Goal: Communication & Community: Answer question/provide support

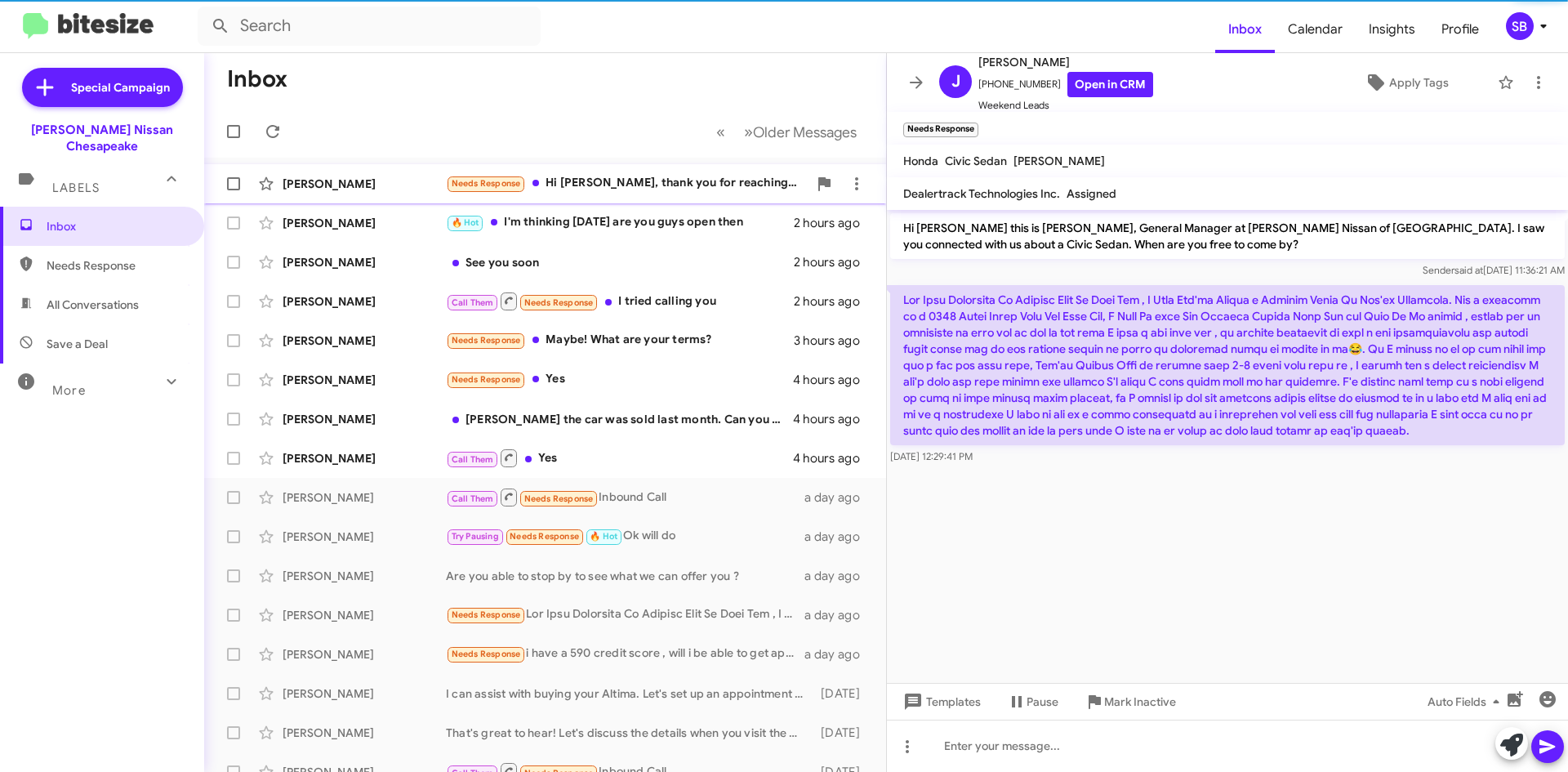
click at [618, 180] on div "Needs Response Hi [PERSON_NAME], thank you for reaching out. I actually spoke w…" at bounding box center [627, 183] width 361 height 19
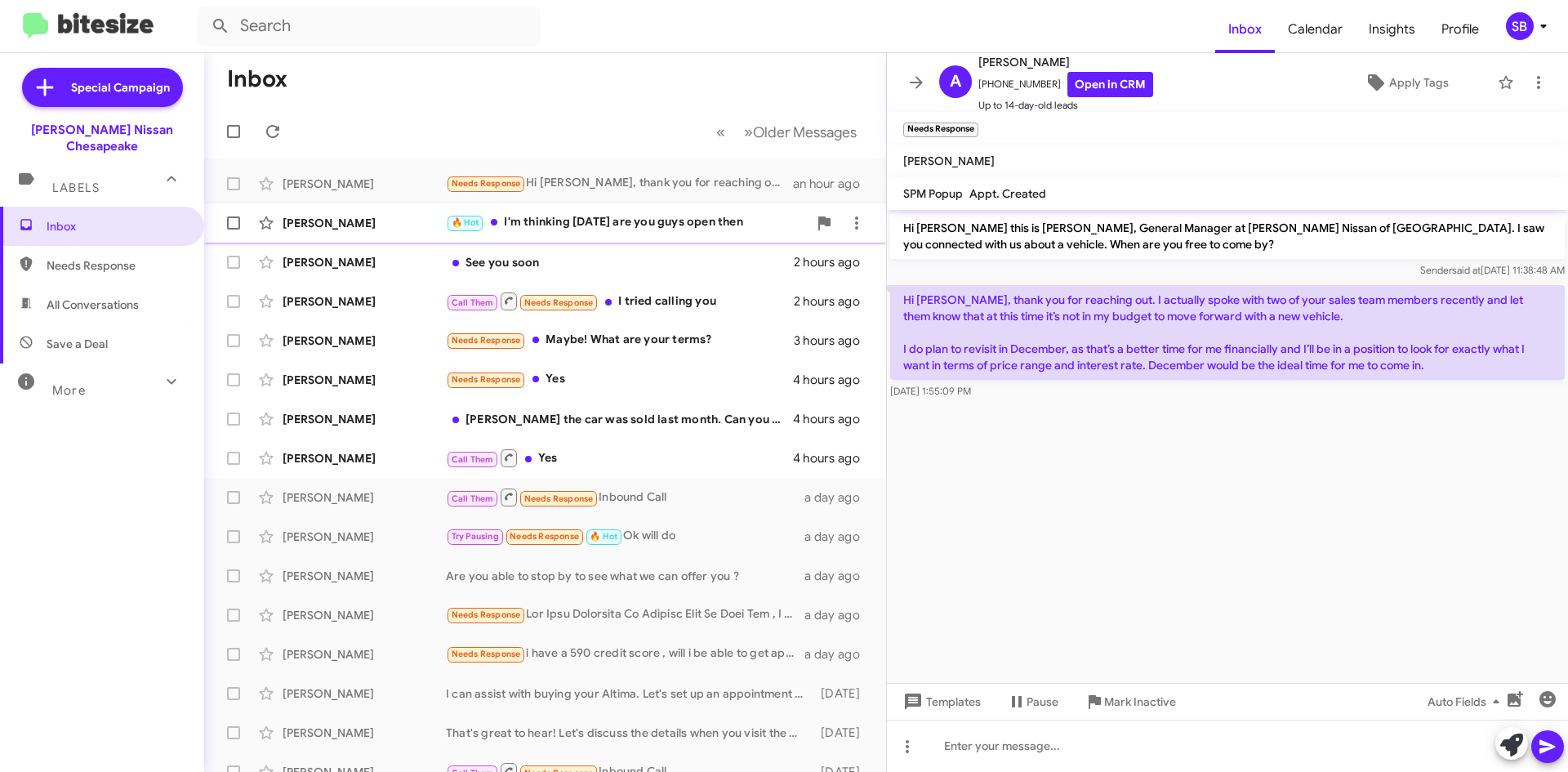
click at [634, 224] on div "🔥 Hot I'm thinking [DATE] are you guys open then" at bounding box center [627, 223] width 361 height 19
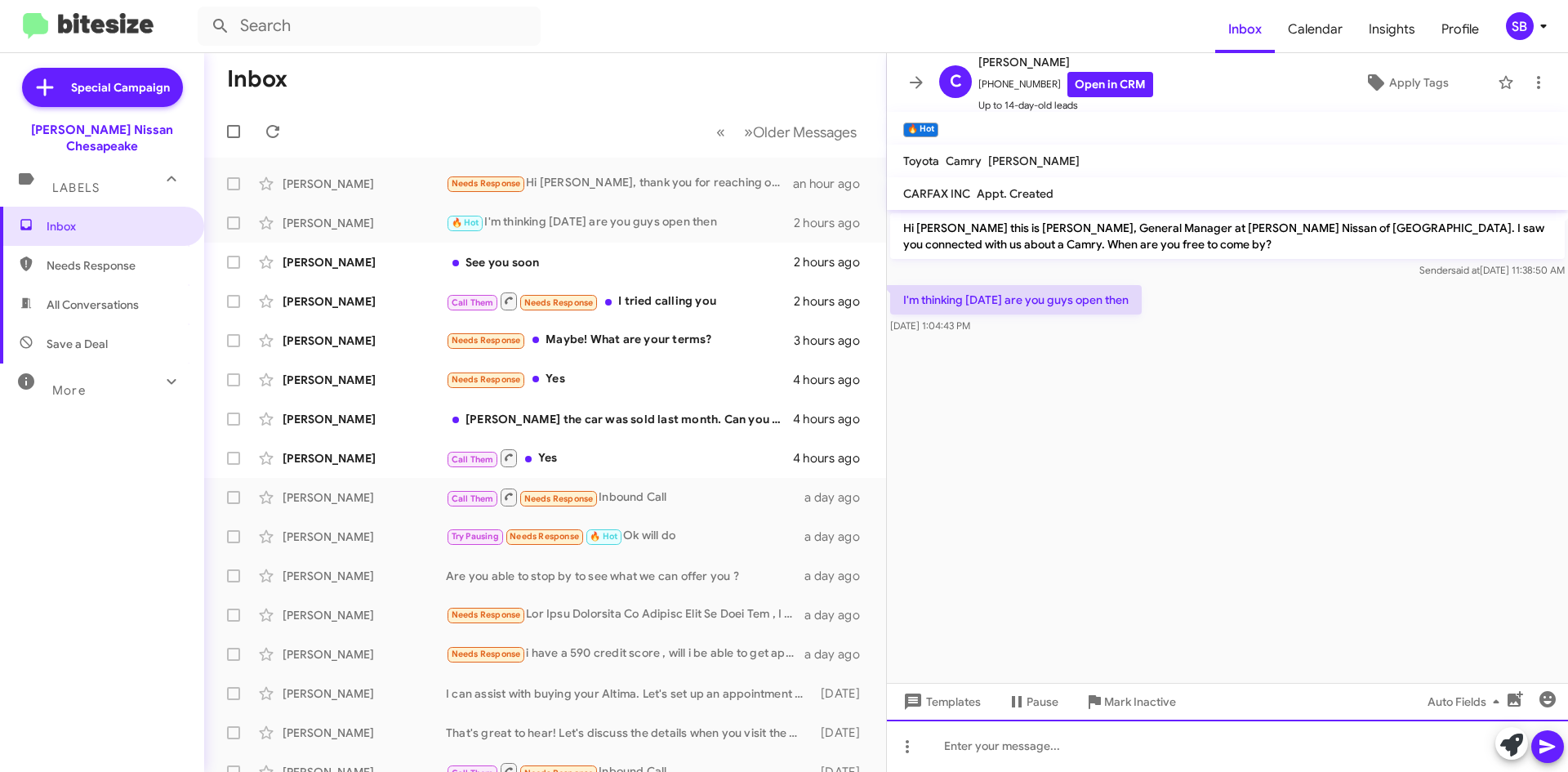
click at [1101, 752] on div at bounding box center [1228, 746] width 681 height 52
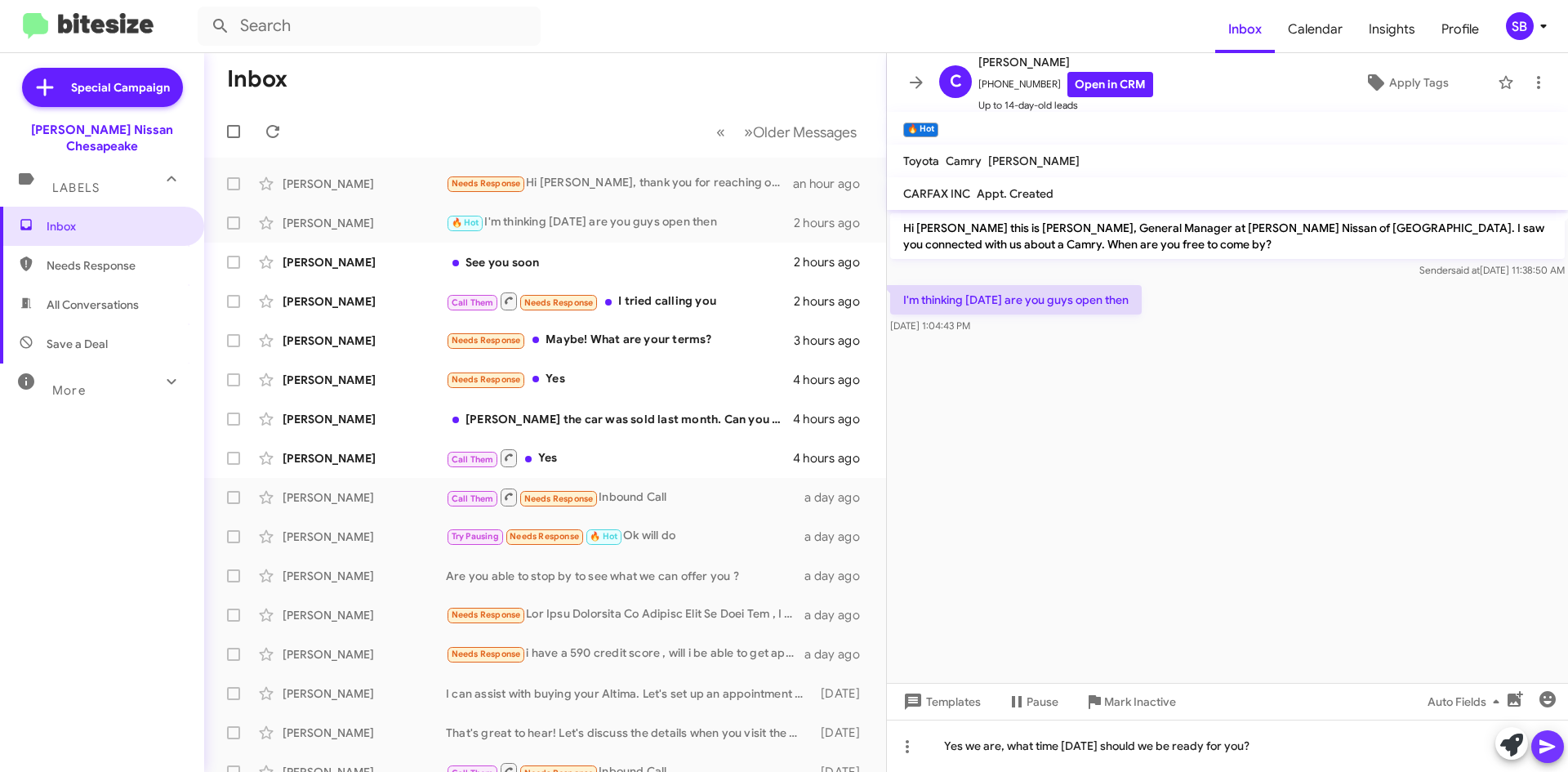
click at [1546, 749] on icon at bounding box center [1547, 746] width 16 height 14
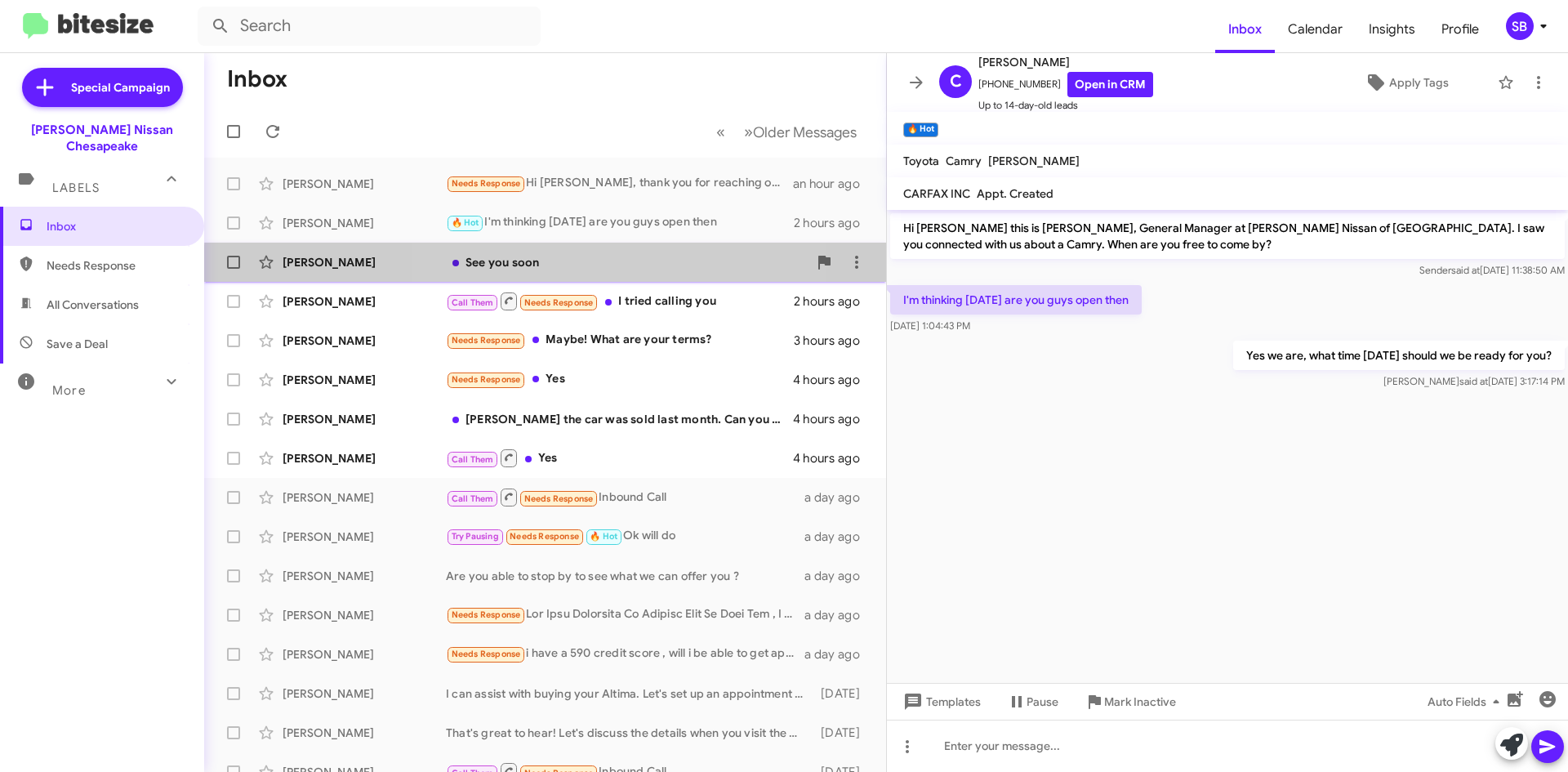
click at [623, 270] on div "[PERSON_NAME] See you soon 2 hours ago" at bounding box center [545, 262] width 656 height 33
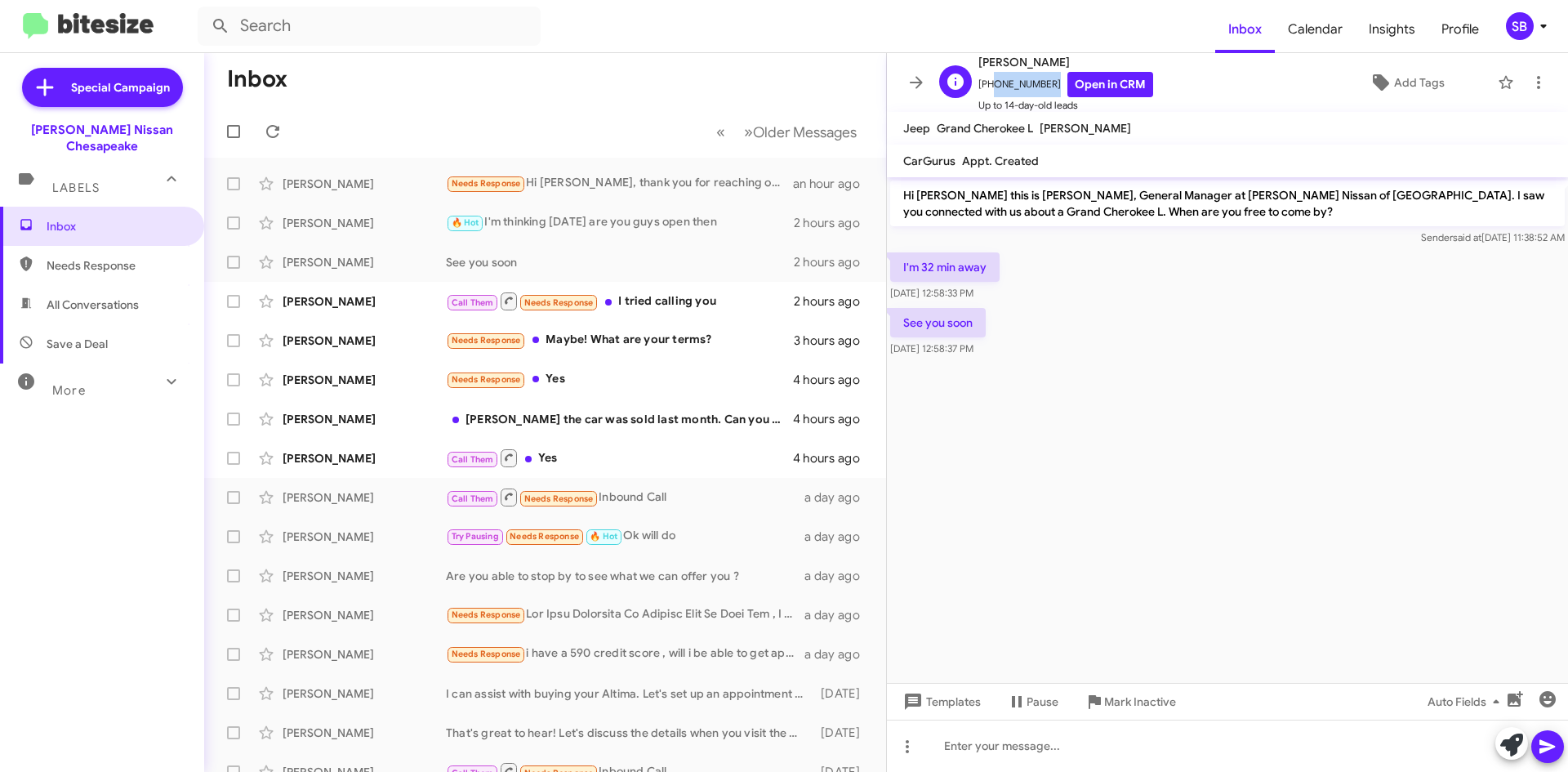
drag, startPoint x: 1047, startPoint y: 87, endPoint x: 990, endPoint y: 89, distance: 57.0
click at [990, 89] on span "[PHONE_NUMBER] Open in CRM" at bounding box center [1066, 85] width 175 height 26
copy span "8047042797"
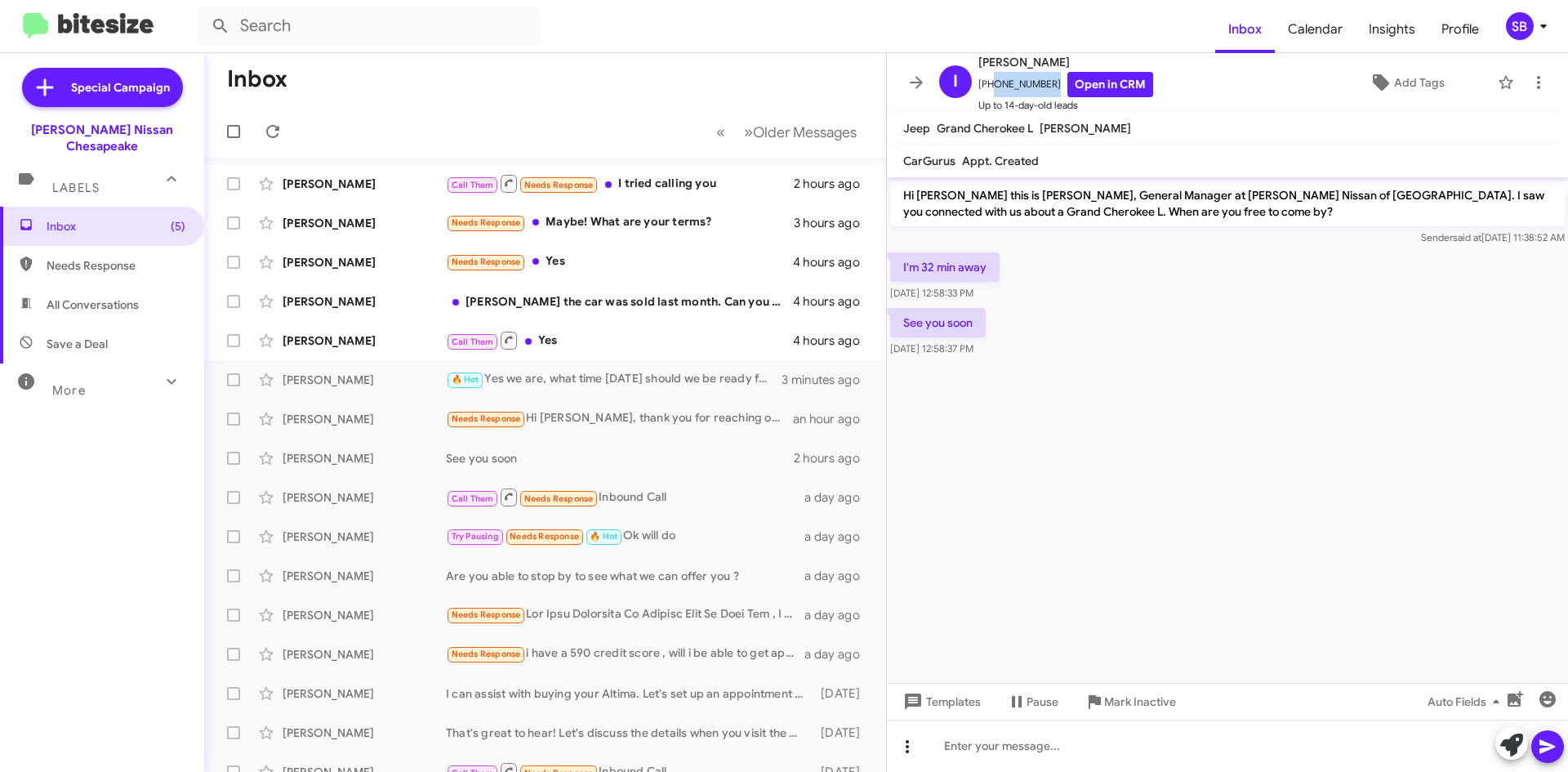
click at [907, 751] on icon at bounding box center [908, 746] width 4 height 13
click at [946, 703] on button "note" at bounding box center [941, 704] width 101 height 39
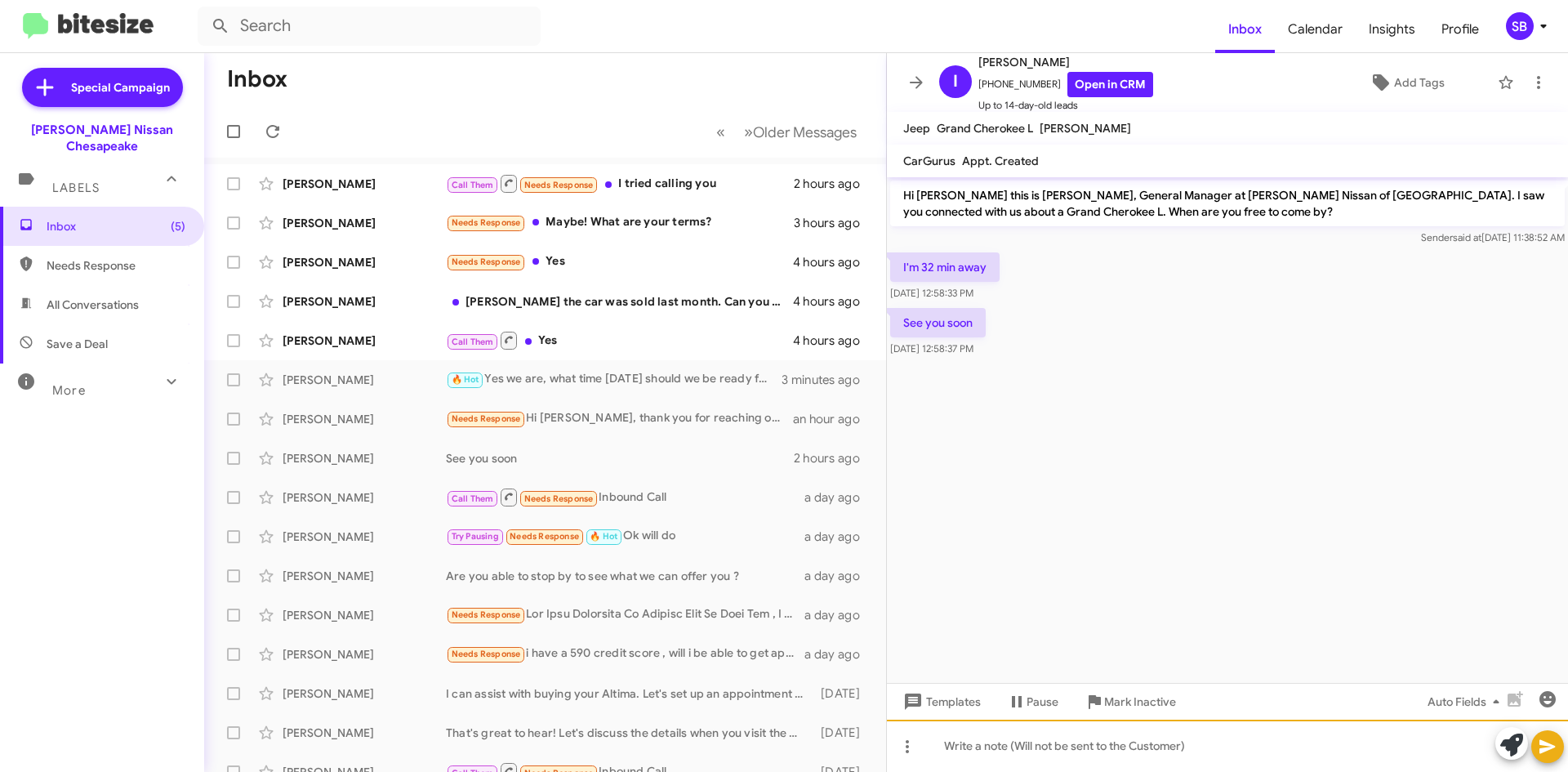
click at [1008, 737] on div at bounding box center [1228, 746] width 681 height 52
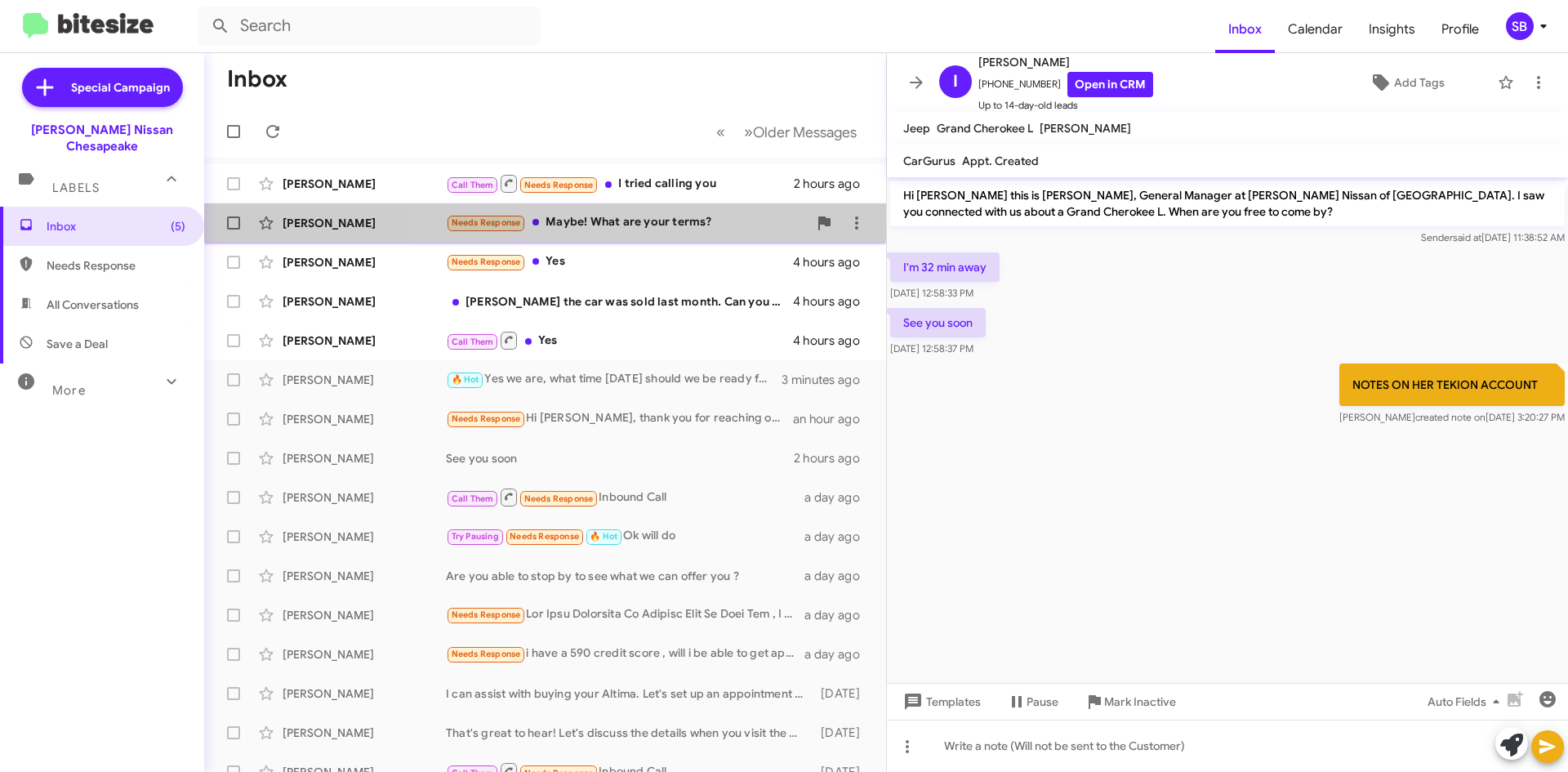
click at [643, 222] on div "Needs Response Maybe! What are your terms?" at bounding box center [627, 223] width 361 height 19
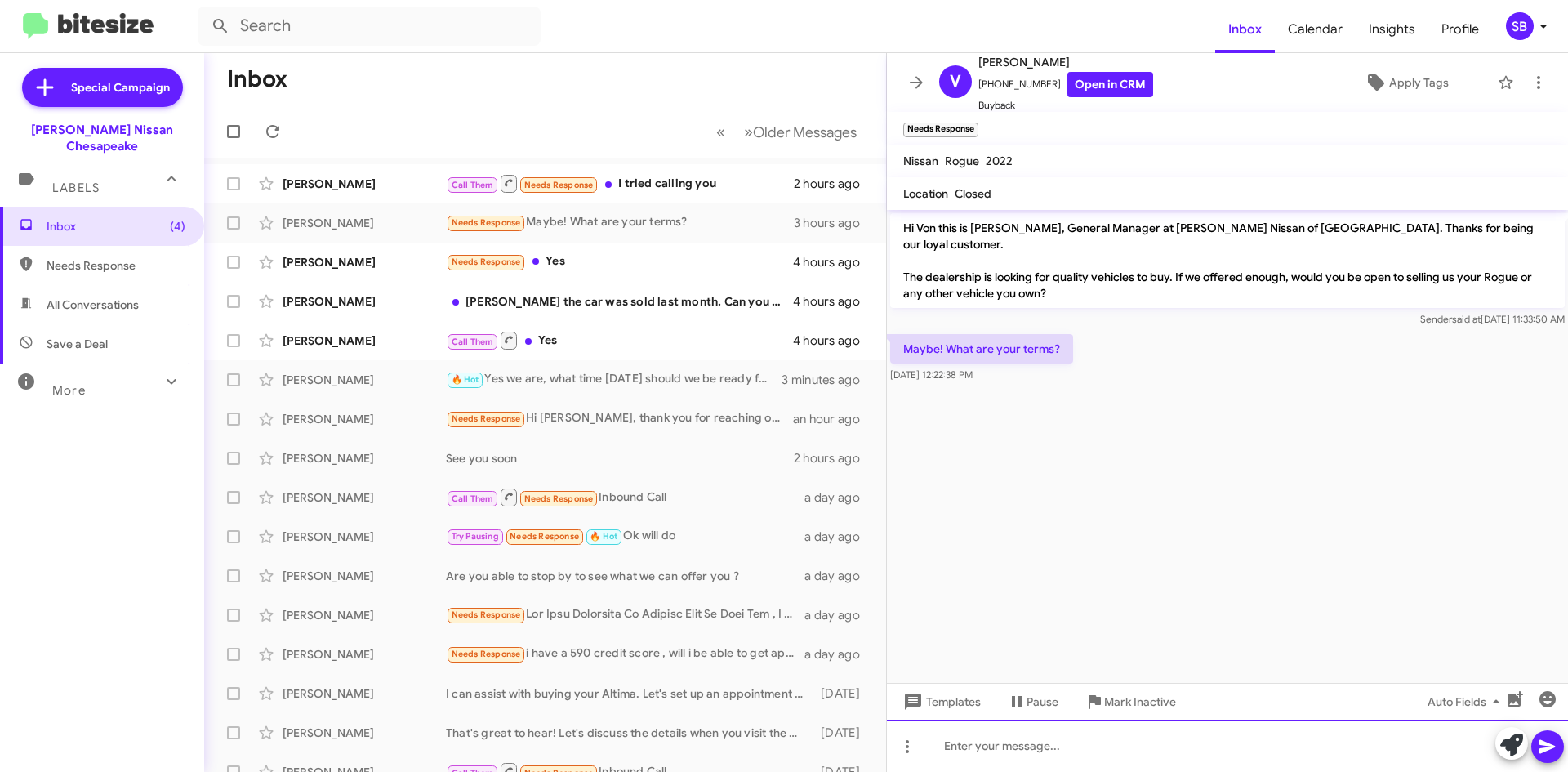
click at [1022, 746] on div at bounding box center [1228, 746] width 681 height 52
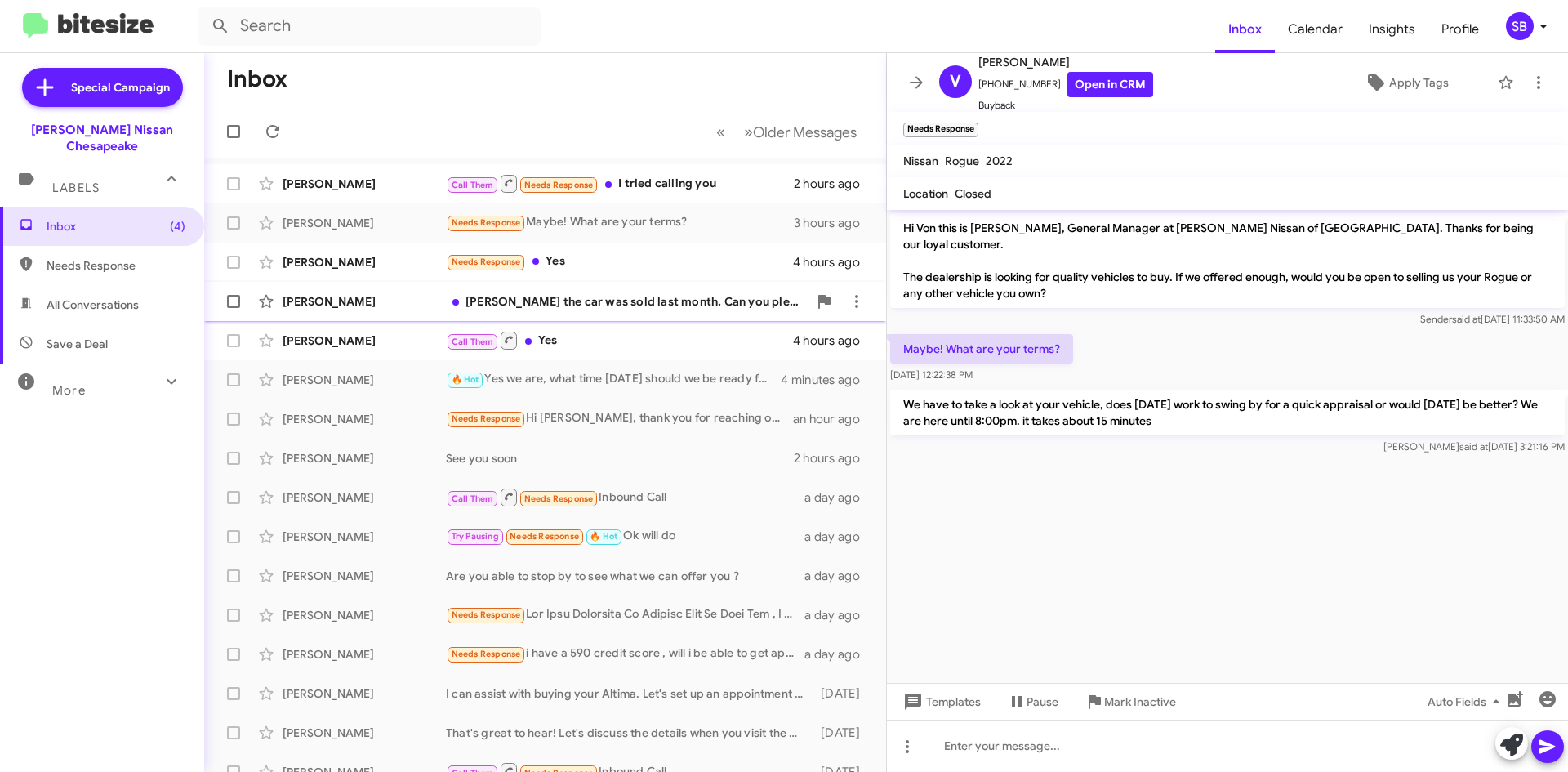
click at [609, 315] on div "[PERSON_NAME] [PERSON_NAME] the car was sold last month. Can you please take me…" at bounding box center [545, 301] width 656 height 33
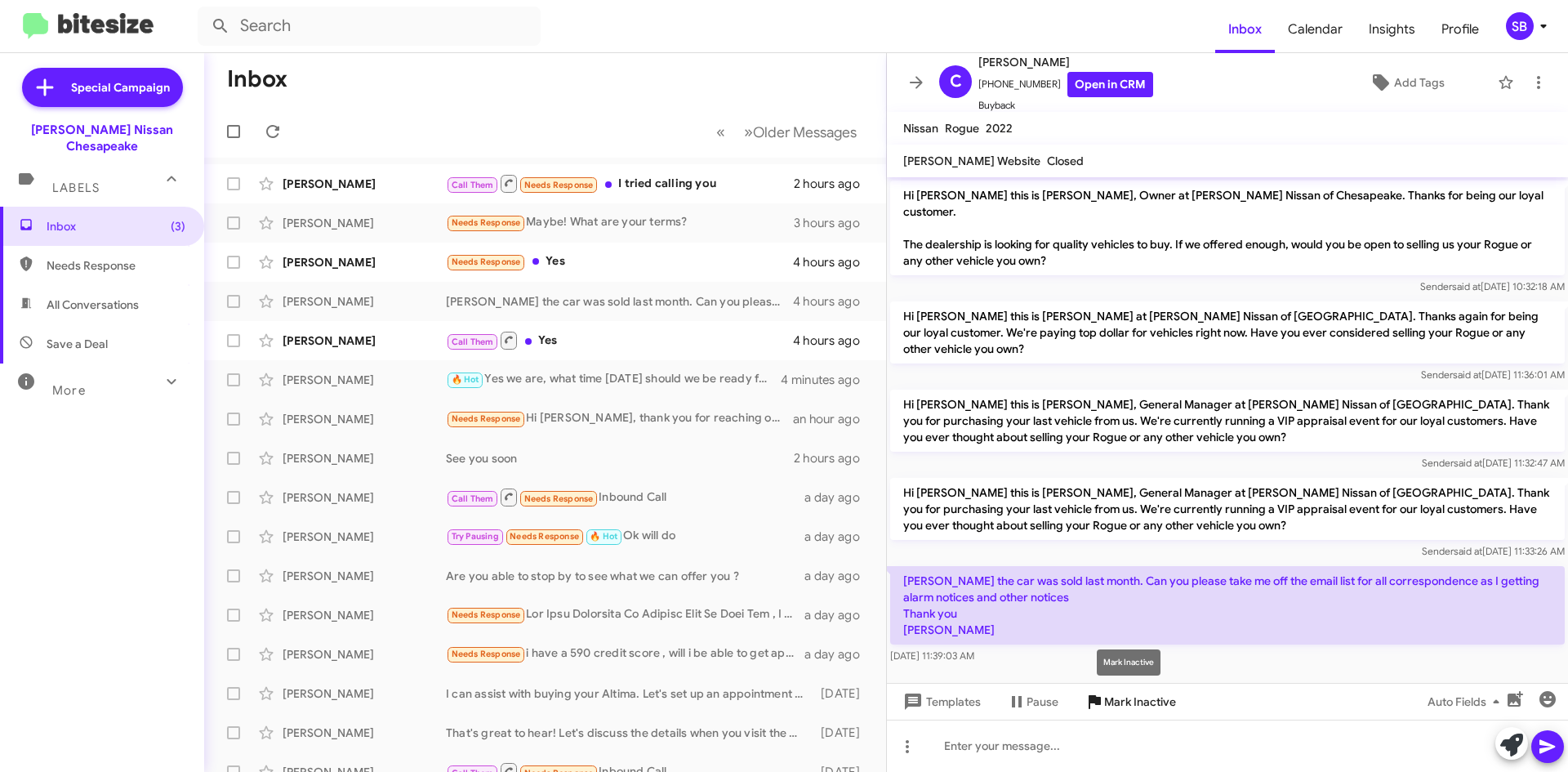
click at [1134, 695] on span "Mark Inactive" at bounding box center [1140, 702] width 72 height 29
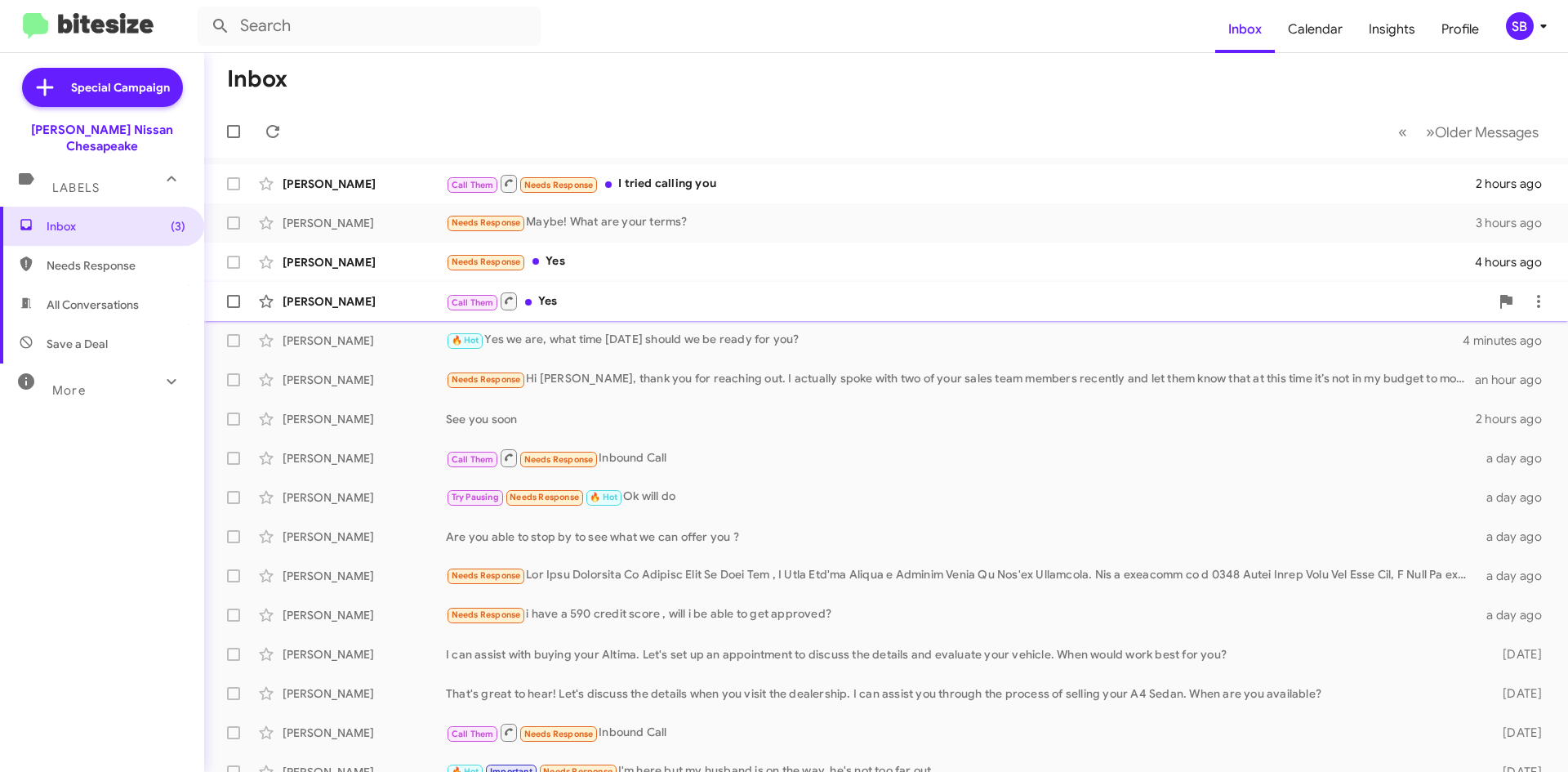
click at [634, 292] on div "Call Them Yes" at bounding box center [968, 301] width 1044 height 20
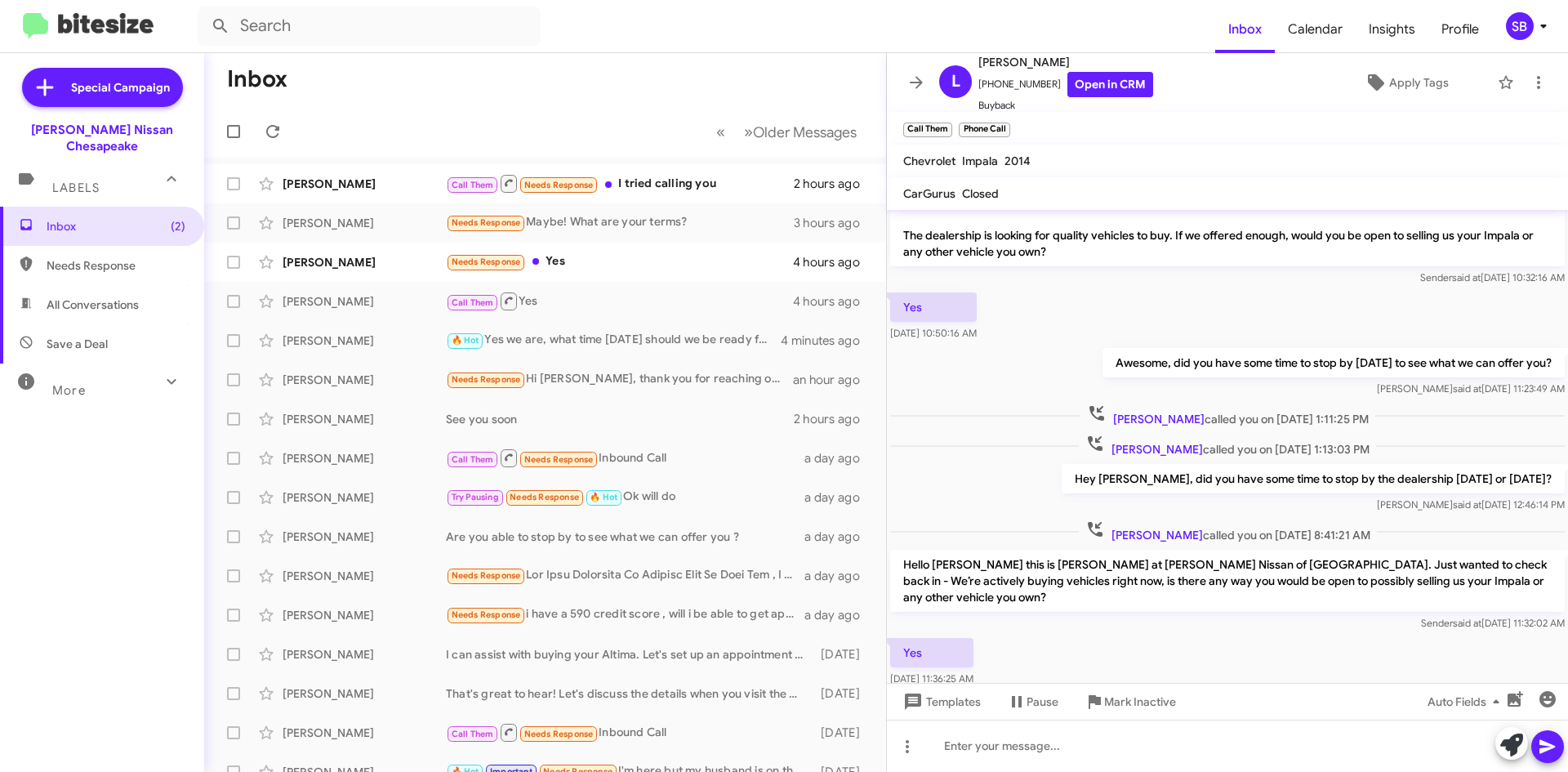
scroll to position [53, 0]
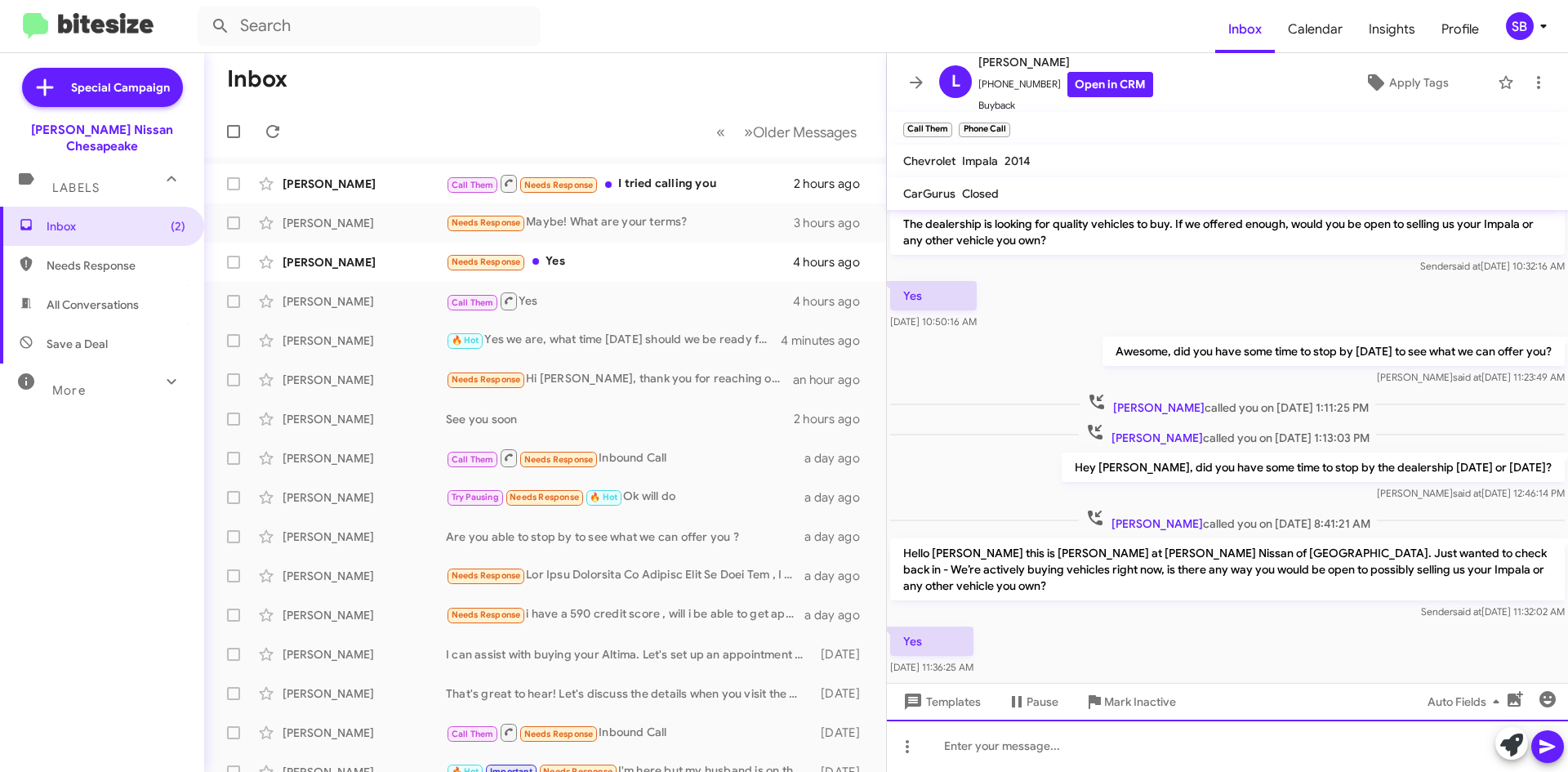
click at [1137, 756] on div at bounding box center [1228, 746] width 681 height 52
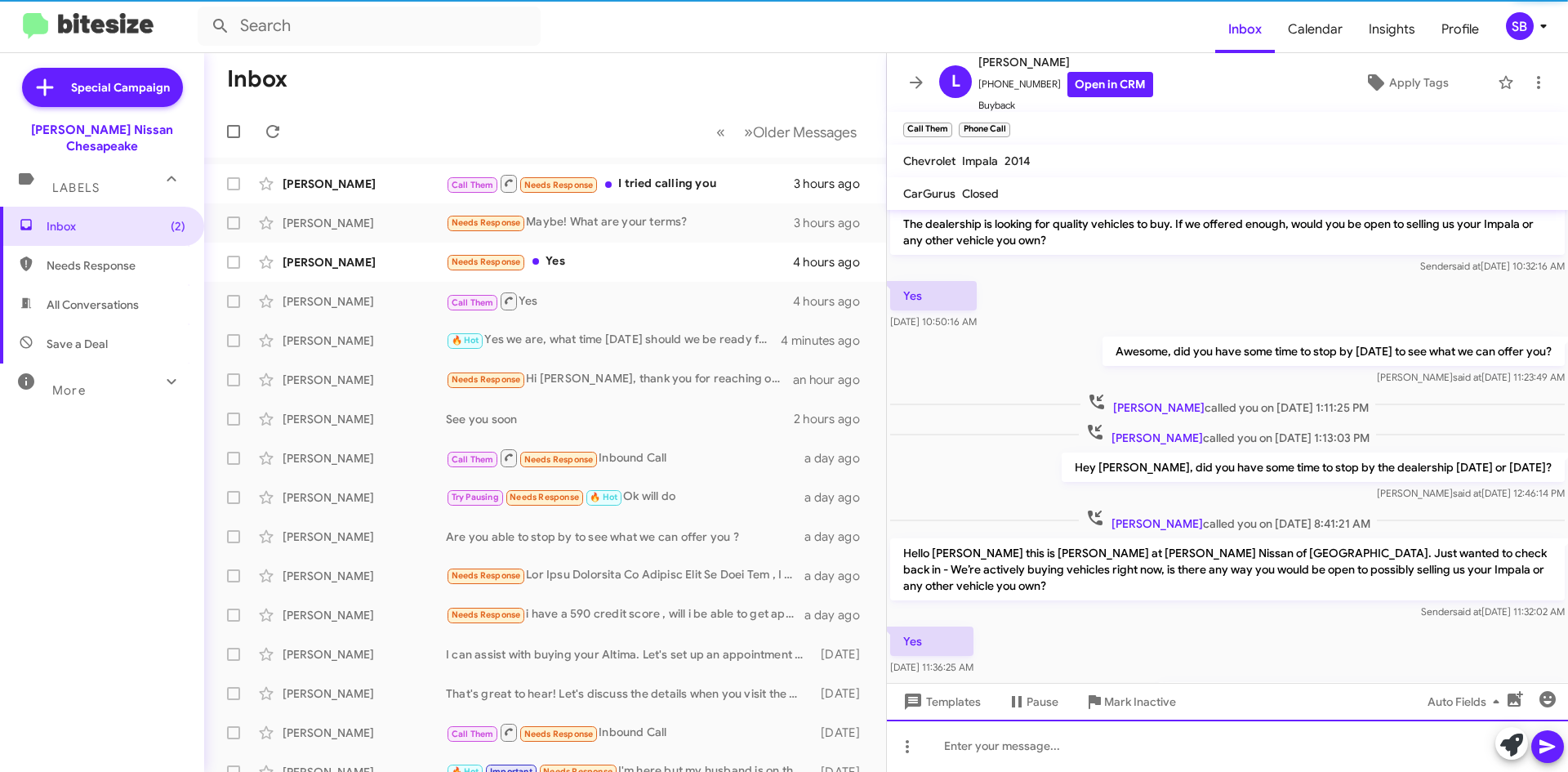
scroll to position [113, 0]
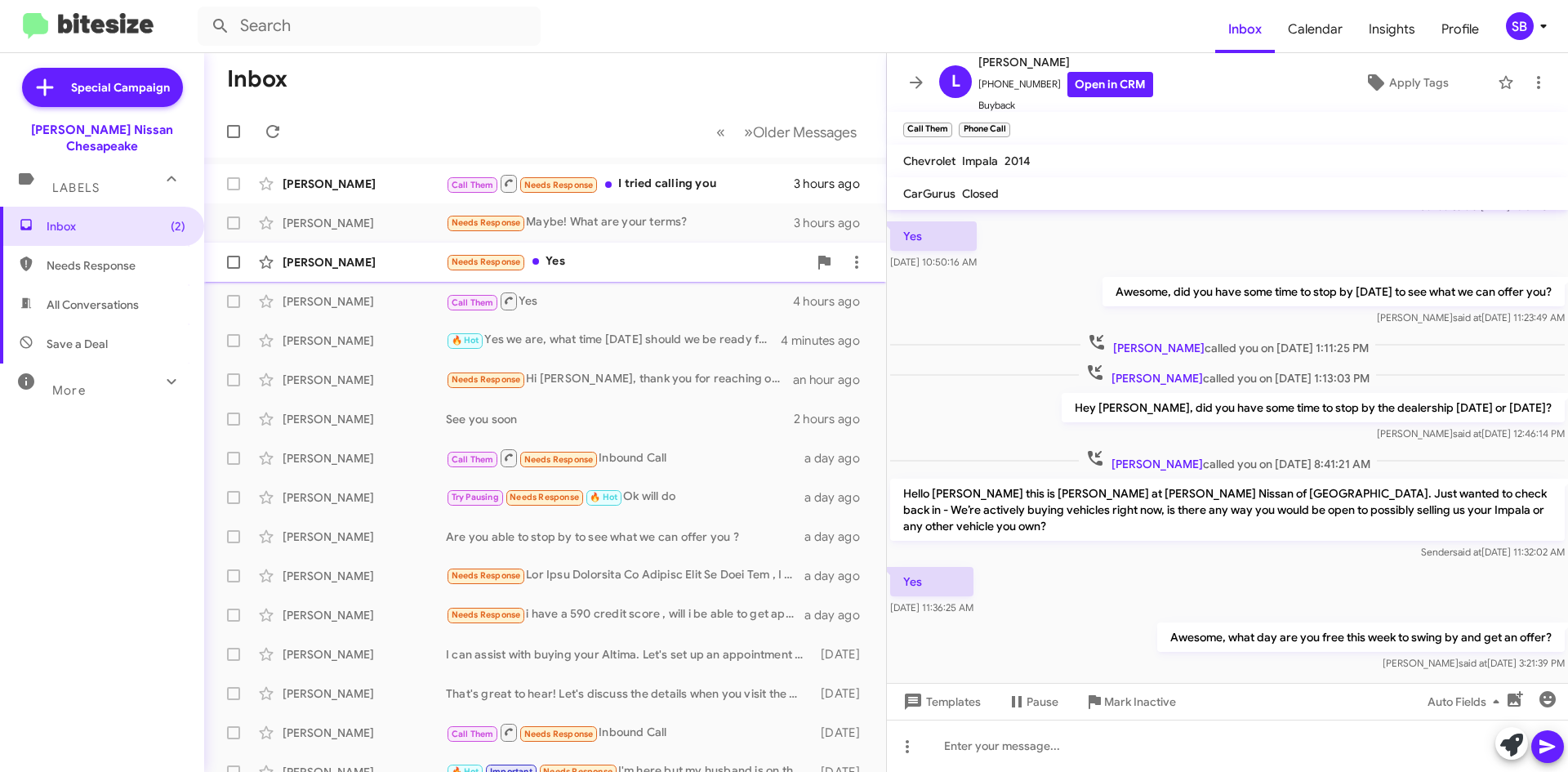
click at [612, 255] on div "Needs Response Yes" at bounding box center [627, 262] width 361 height 19
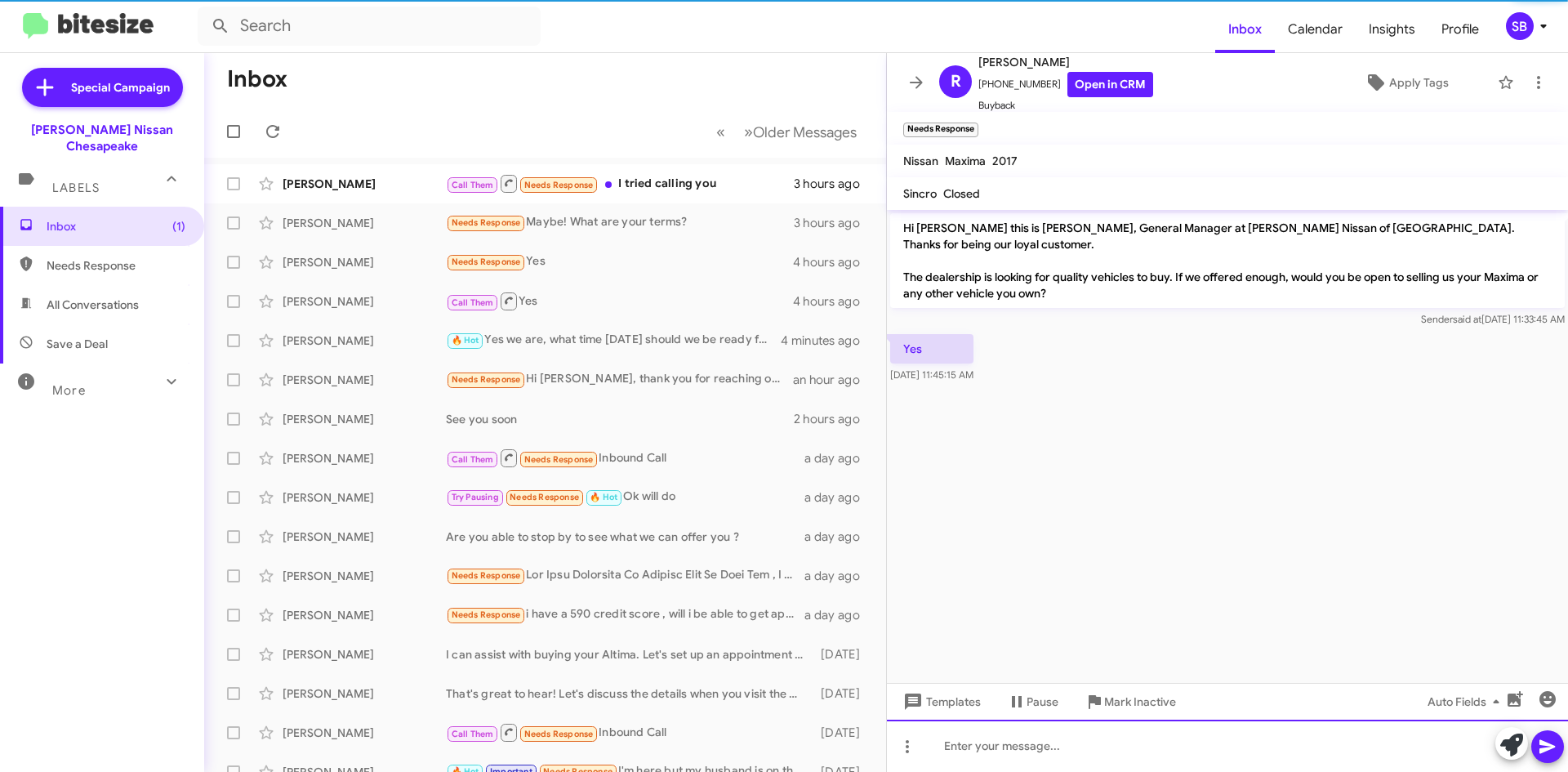
click at [1063, 727] on div at bounding box center [1228, 746] width 681 height 52
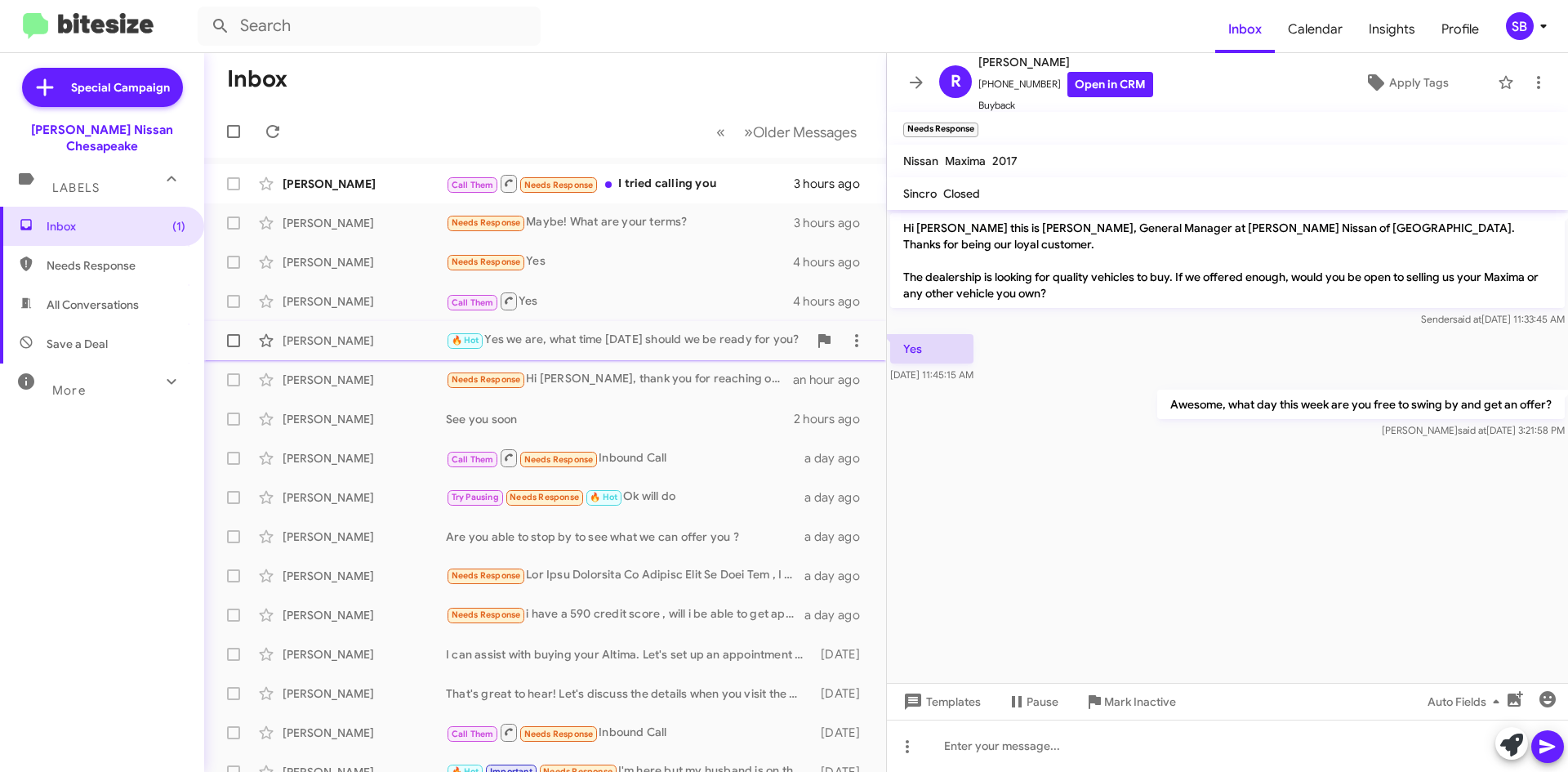
click at [618, 349] on div "🔥 Hot Yes we are, what time [DATE] should we be ready for you?" at bounding box center [627, 339] width 361 height 19
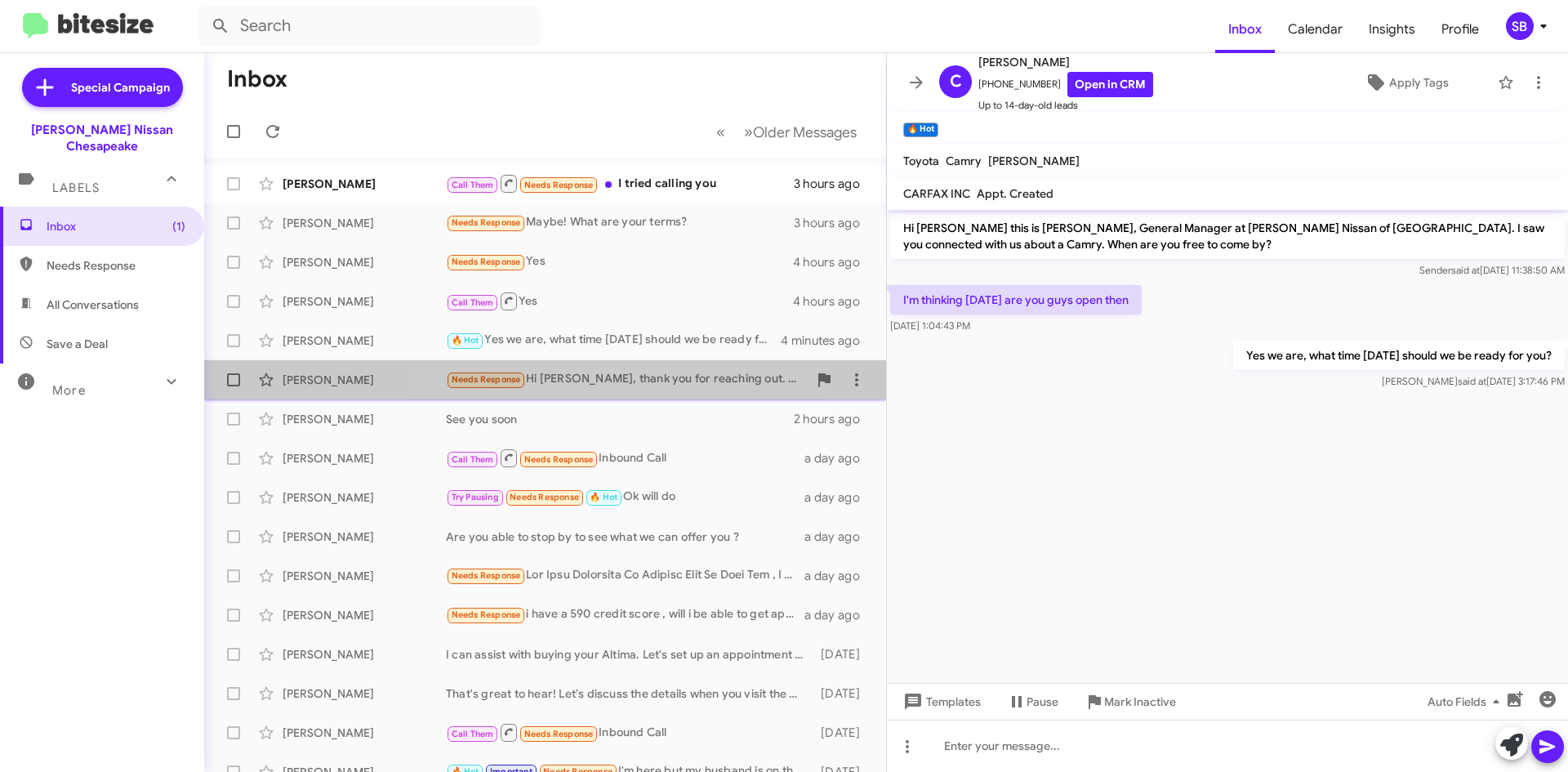
click at [616, 379] on div "Needs Response Hi [PERSON_NAME], thank you for reaching out. I actually spoke w…" at bounding box center [627, 379] width 361 height 19
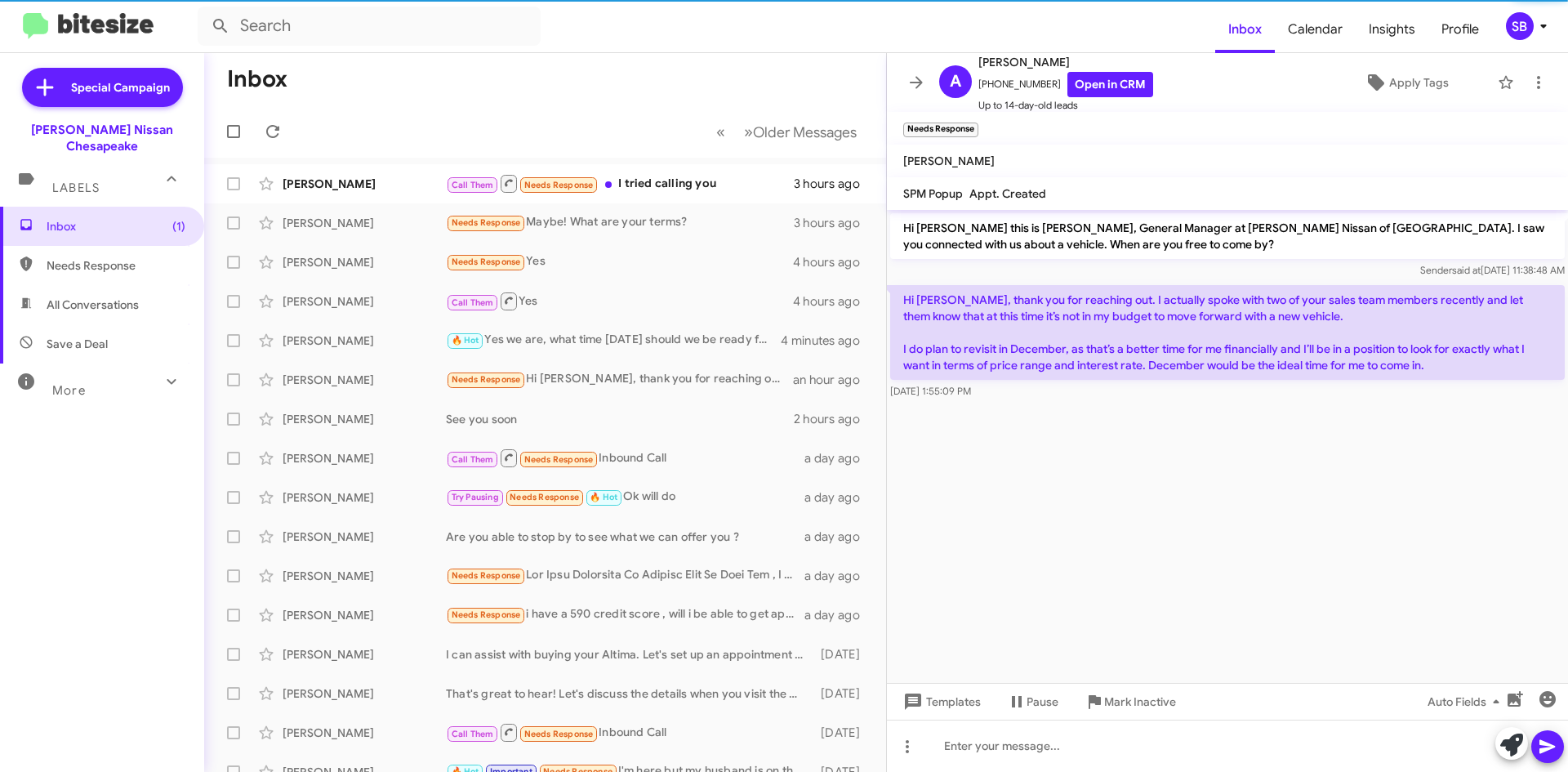
click at [83, 245] on span "Needs Response" at bounding box center [102, 265] width 204 height 39
type input "in:needs-response"
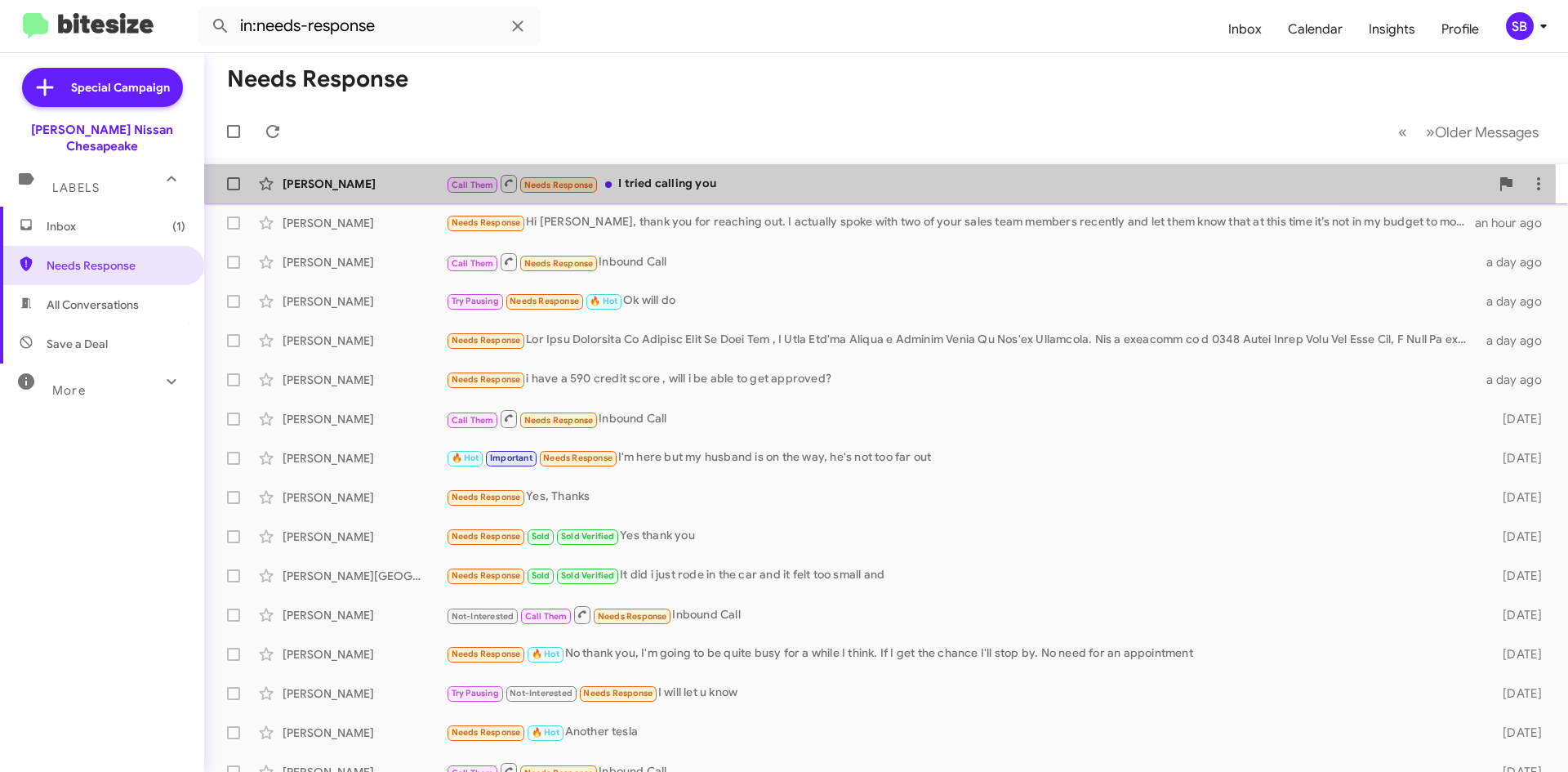
click at [724, 183] on div "Call Them Needs Response I tried calling you" at bounding box center [968, 183] width 1044 height 20
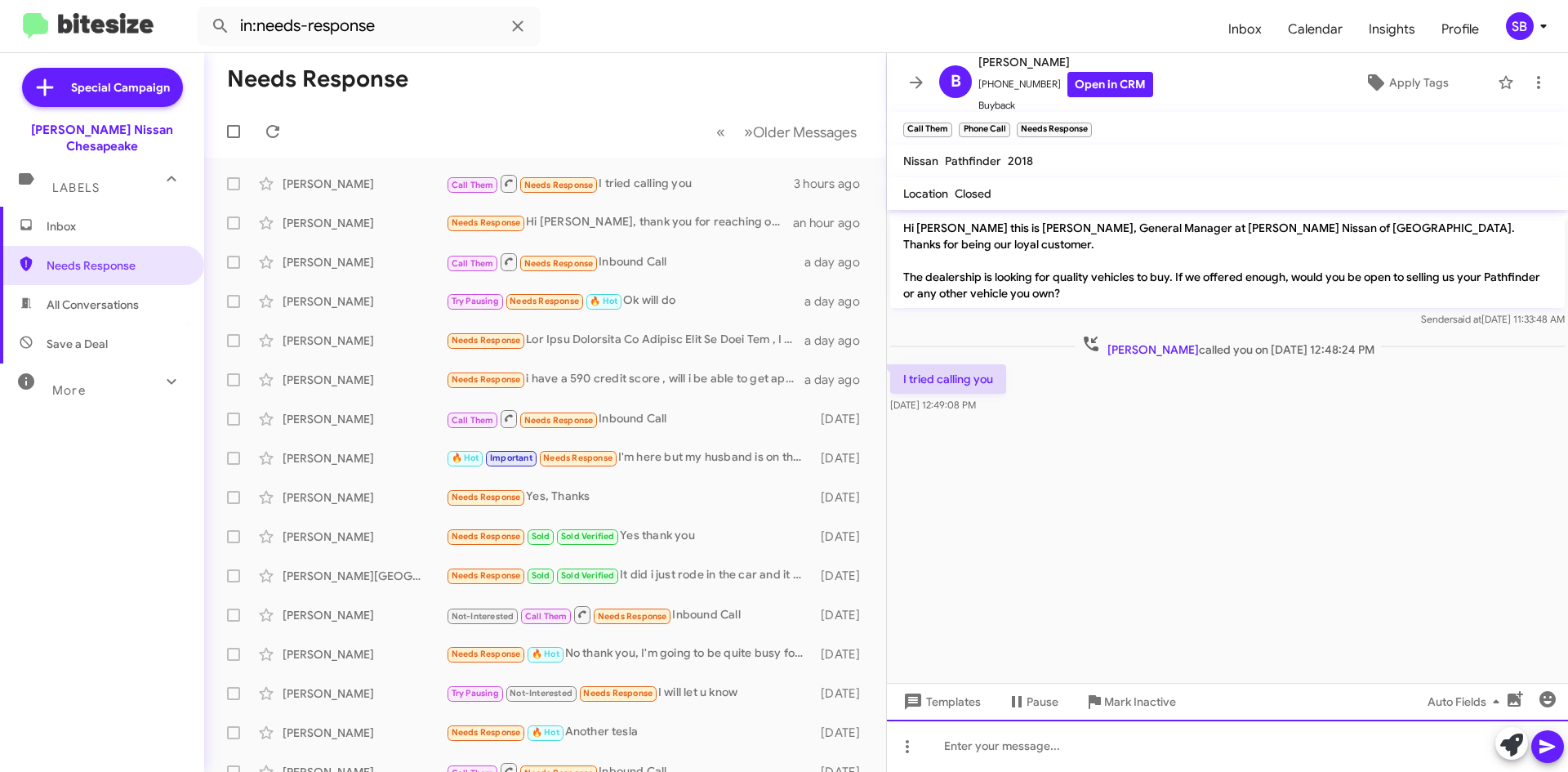
click at [988, 743] on div at bounding box center [1228, 746] width 681 height 52
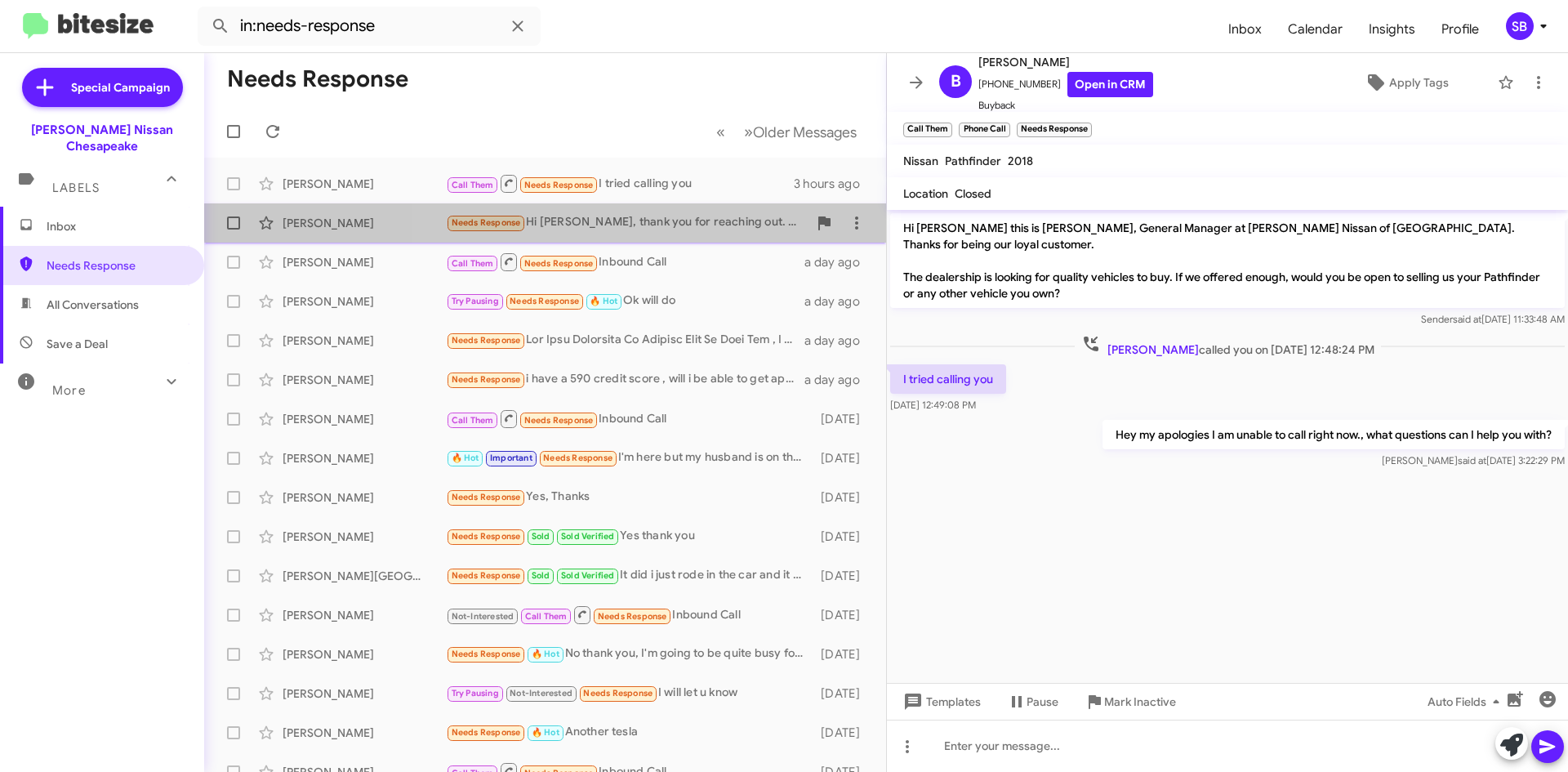
click at [648, 214] on div "Needs Response Hi [PERSON_NAME], thank you for reaching out. I actually spoke w…" at bounding box center [627, 223] width 361 height 19
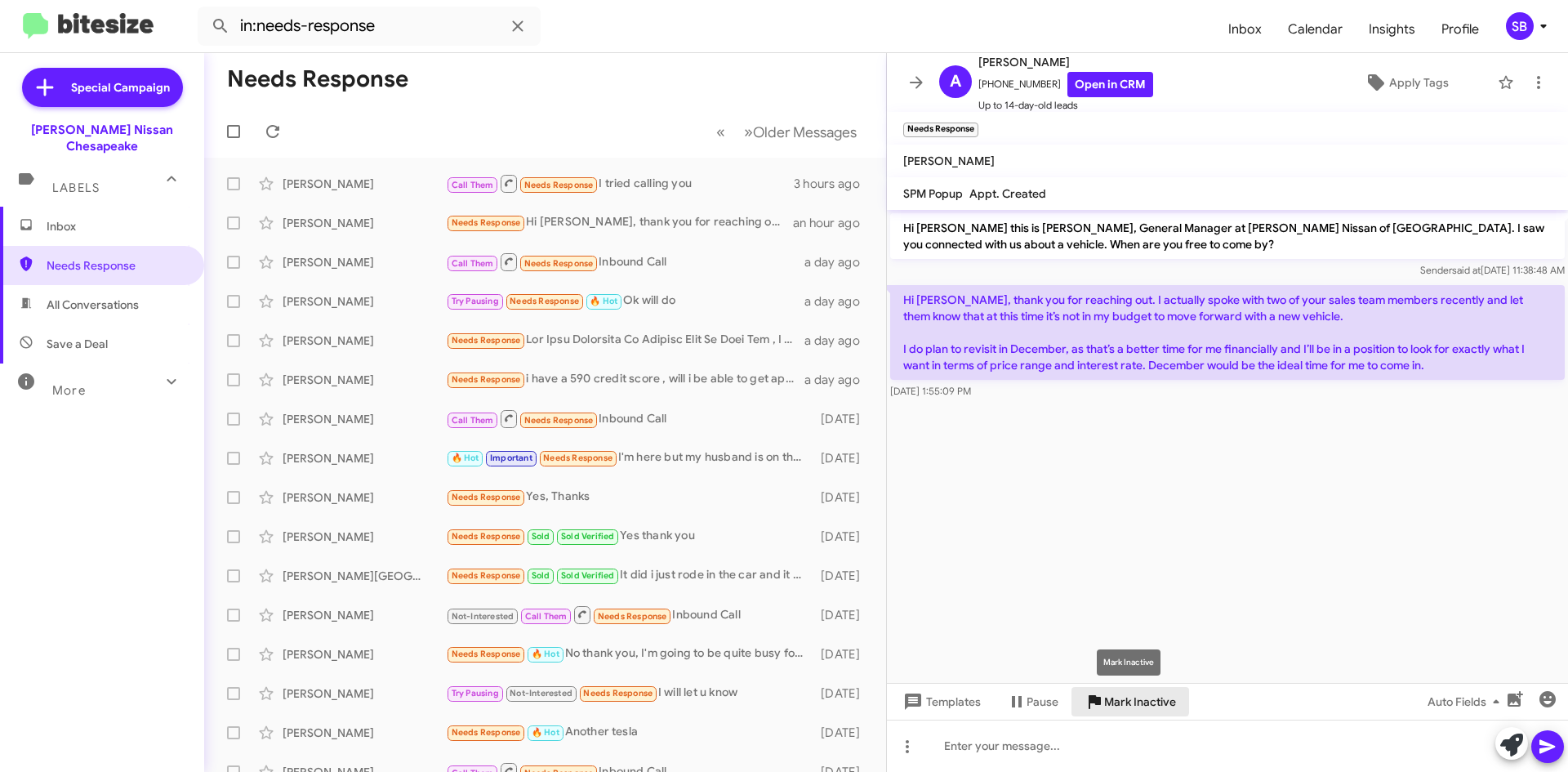
click at [1120, 698] on span "Mark Inactive" at bounding box center [1140, 702] width 72 height 29
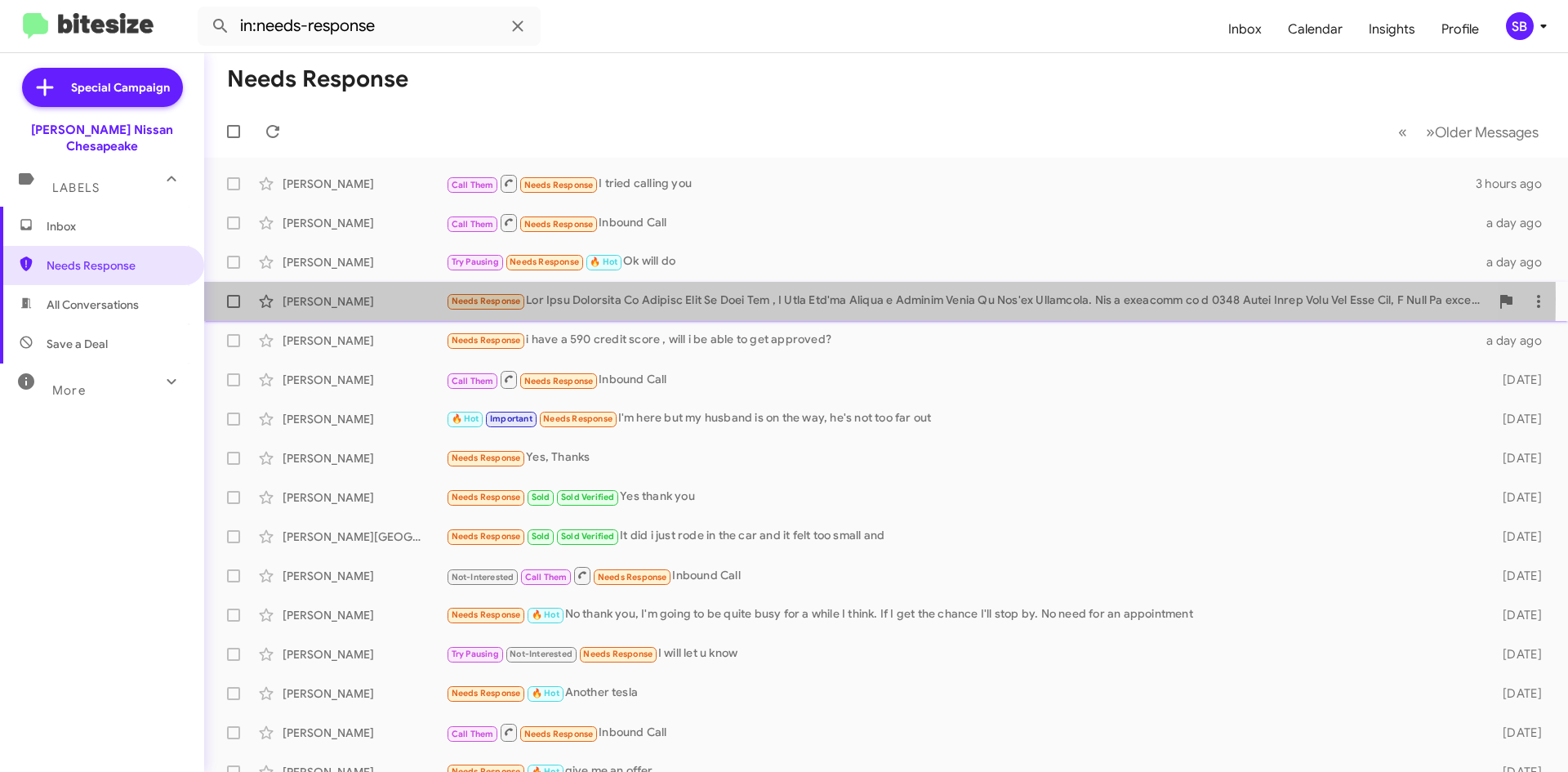
click at [696, 299] on div "Needs Response" at bounding box center [968, 301] width 1044 height 19
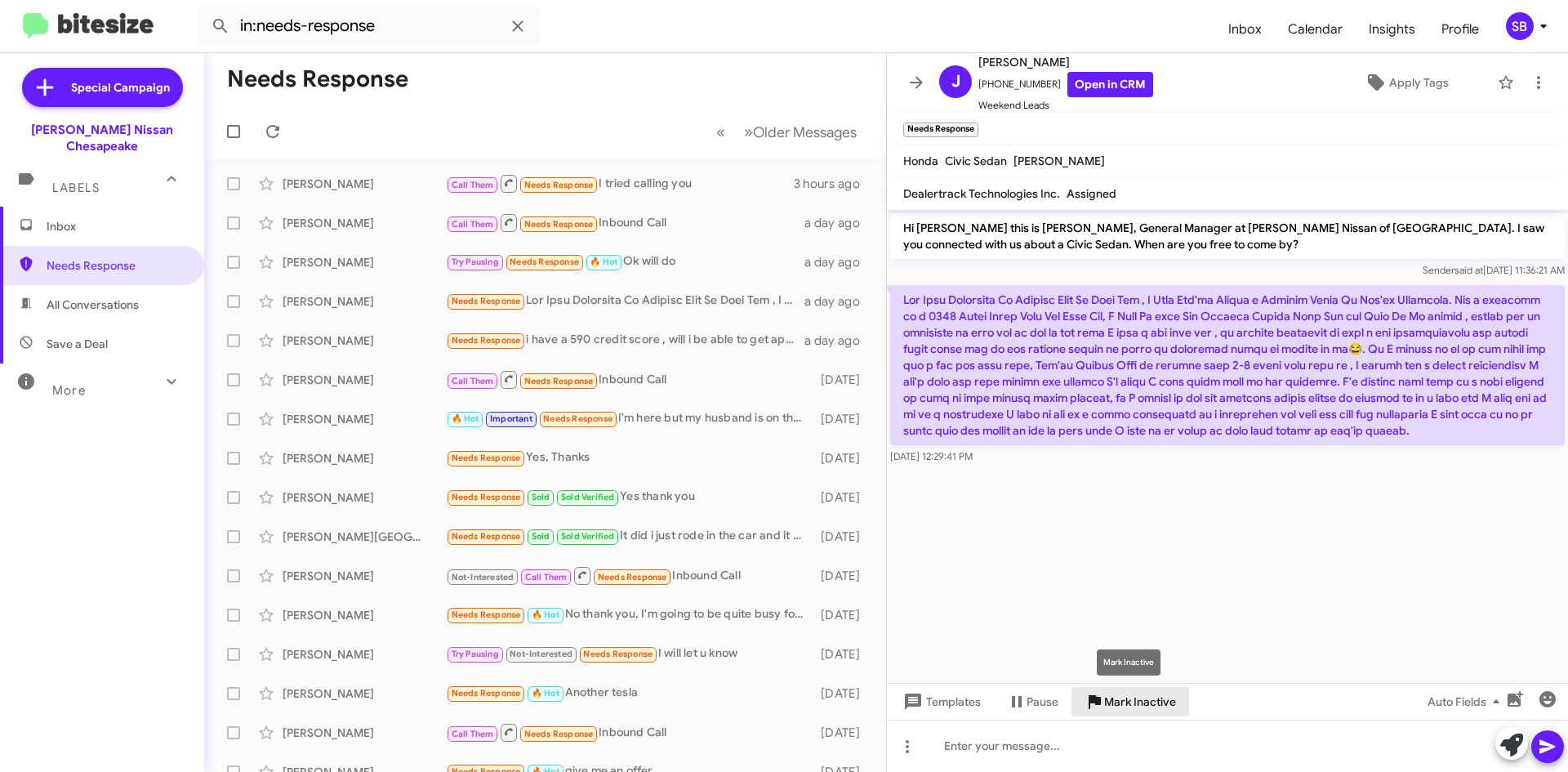
click at [1118, 700] on span "Mark Inactive" at bounding box center [1140, 702] width 72 height 29
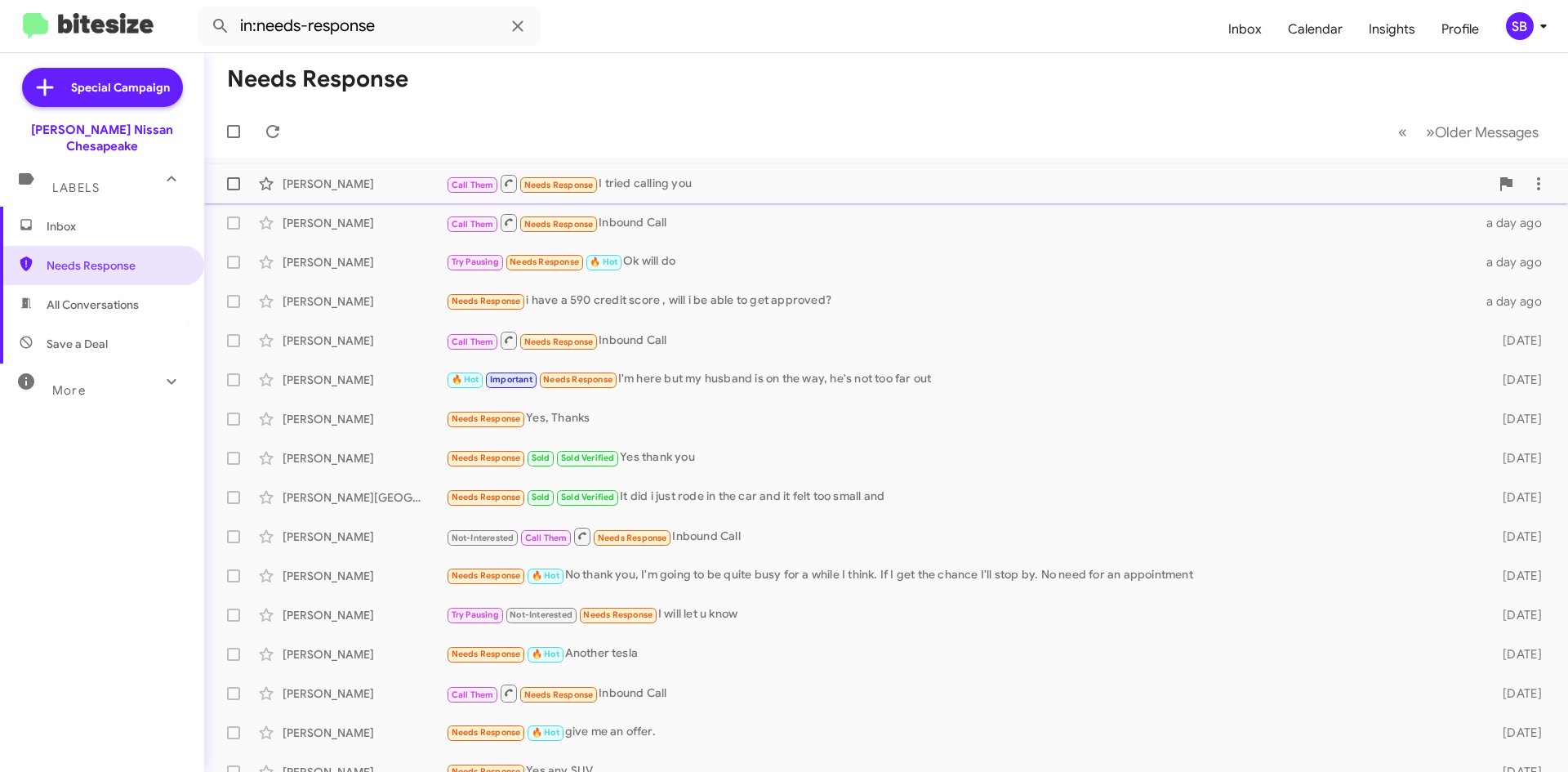
click at [728, 193] on div "Call Them Needs Response I tried calling you" at bounding box center [968, 183] width 1044 height 20
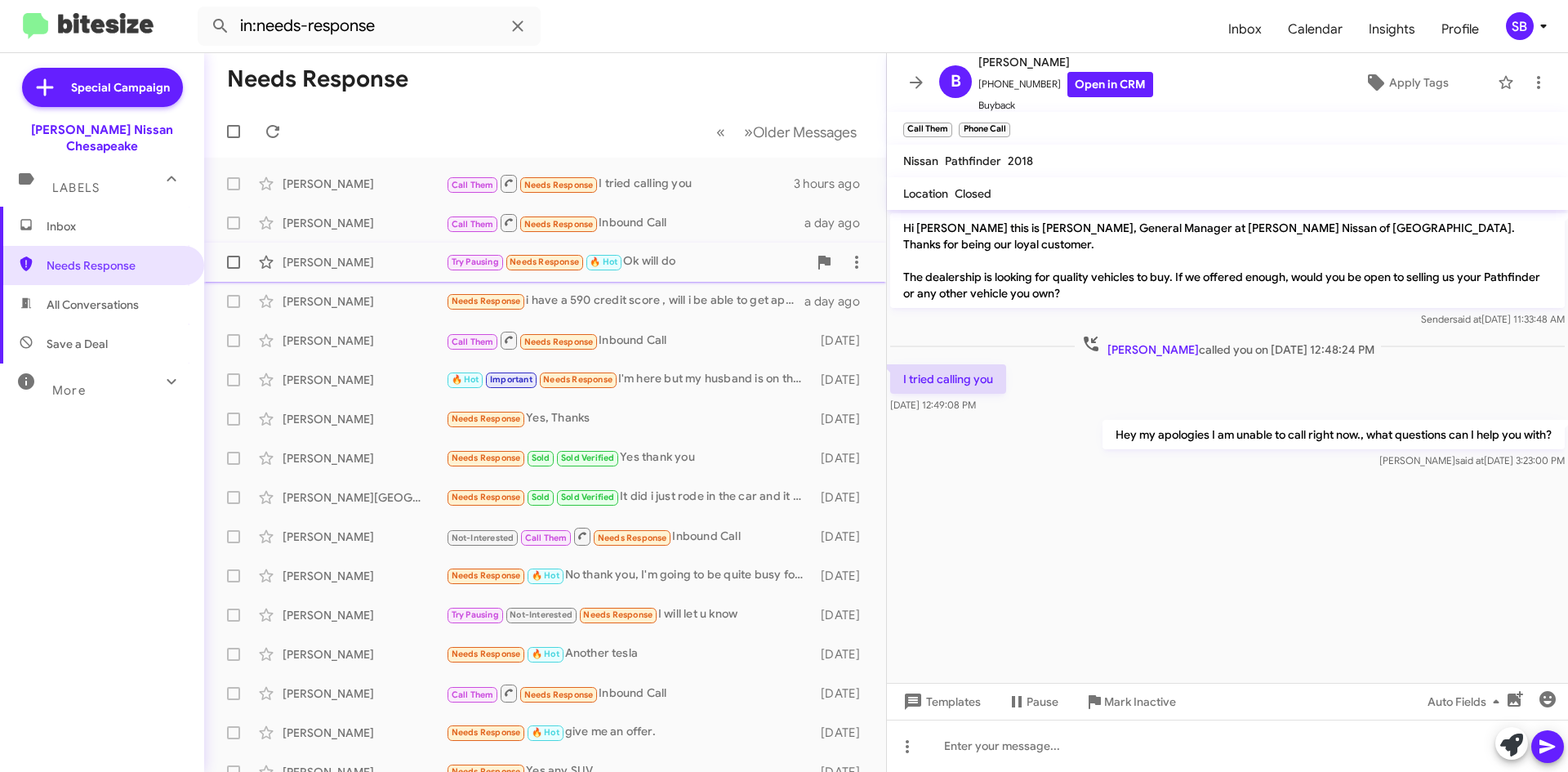
click at [685, 269] on div "Try Pausing Needs Response 🔥 Hot Ok will do" at bounding box center [627, 262] width 361 height 19
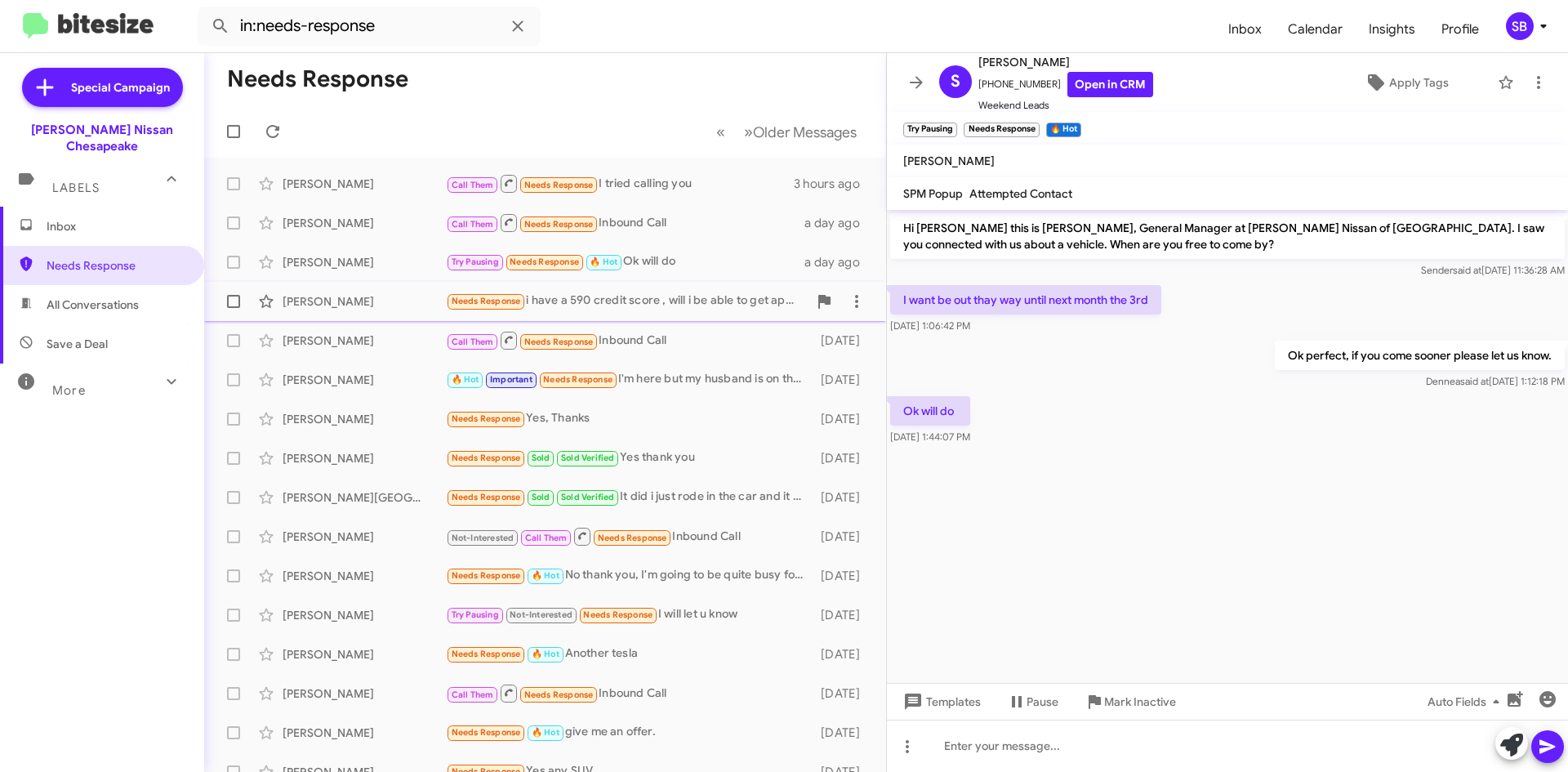
click at [651, 308] on div "Needs Response i have a 590 credit score , will i be able to get approved?" at bounding box center [627, 301] width 361 height 19
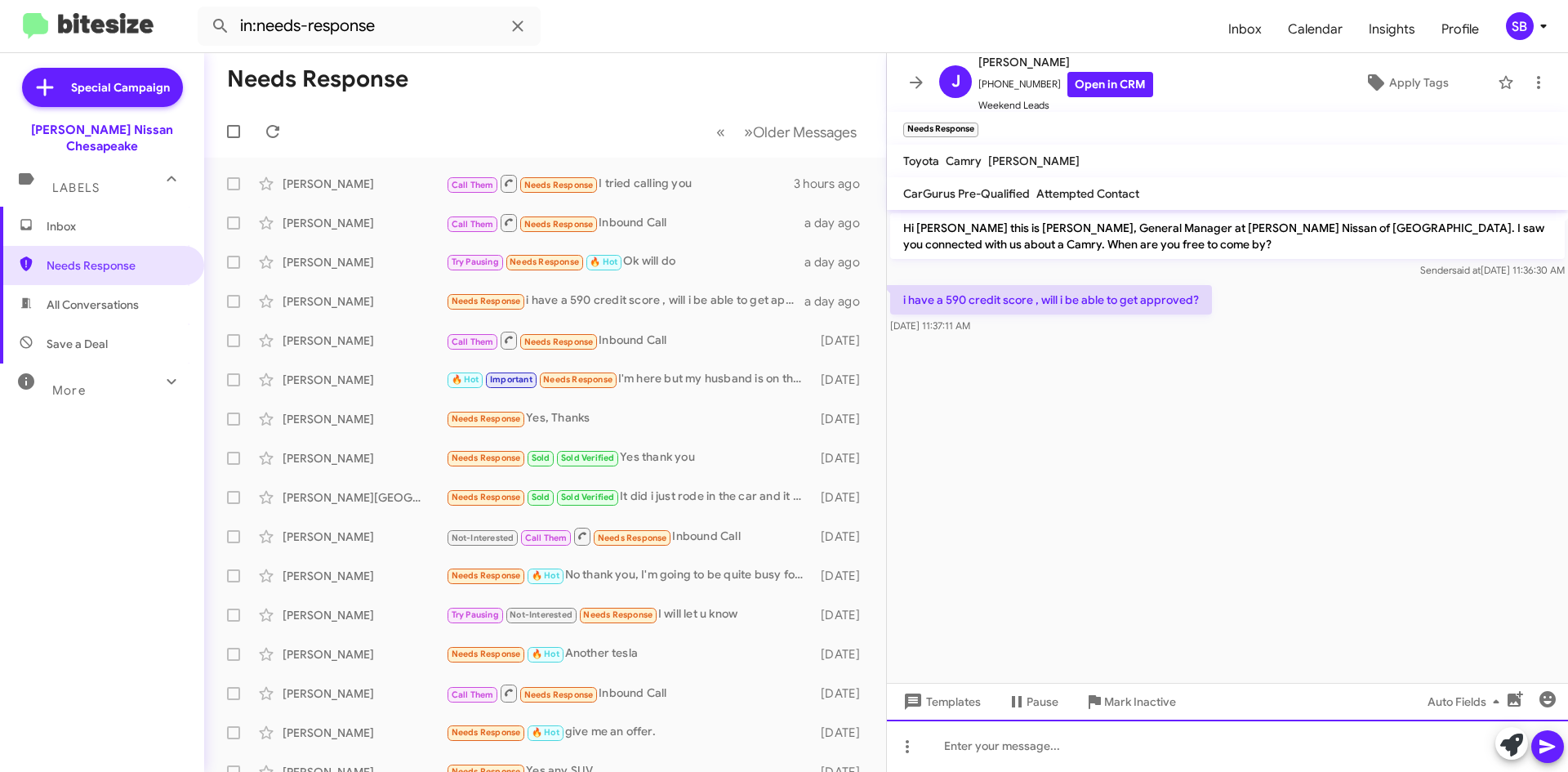
click at [1026, 747] on div at bounding box center [1228, 746] width 681 height 52
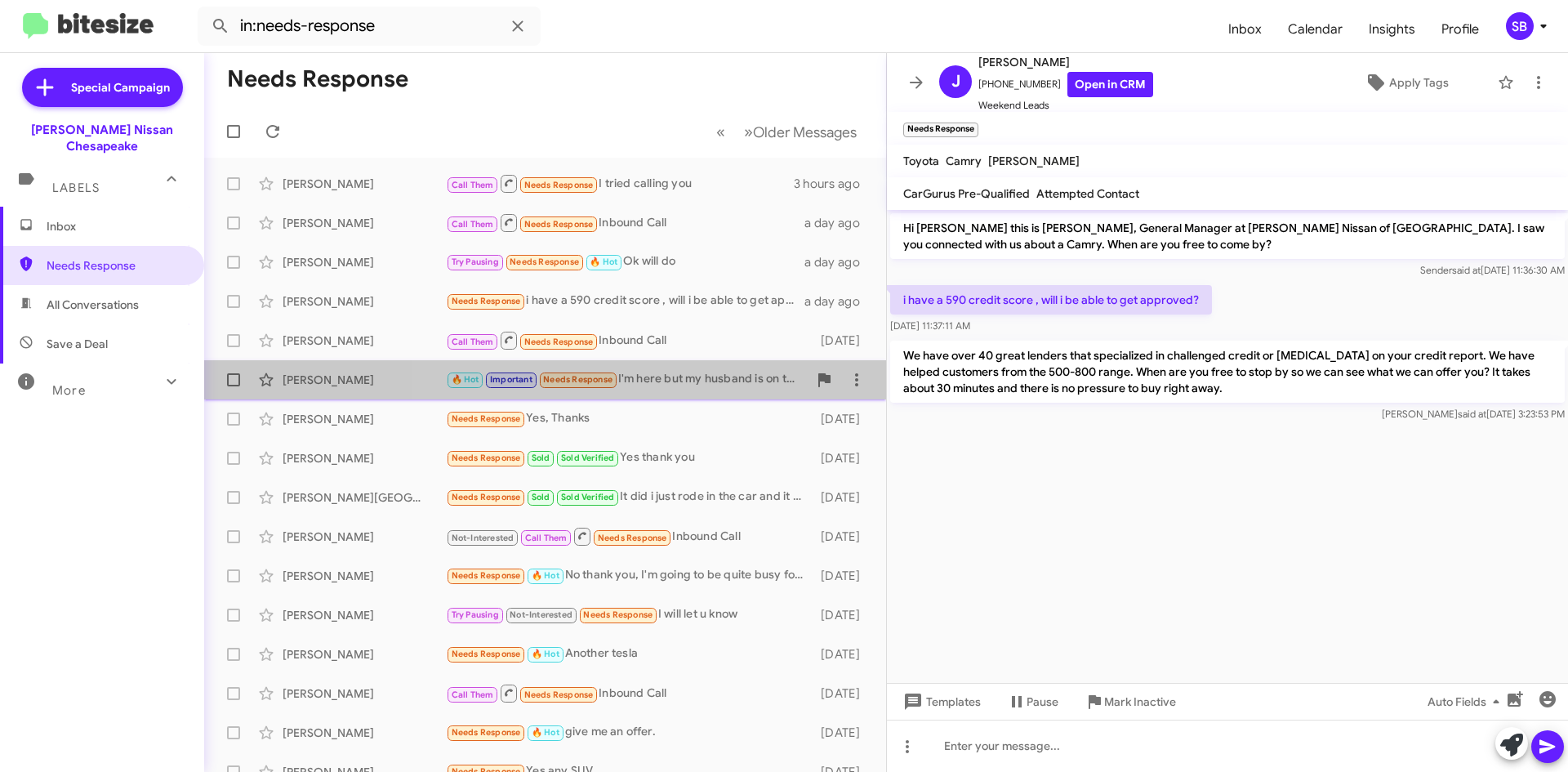
click at [654, 379] on div "🔥 Hot Important Needs Response I'm here but my husband is on the way, he's not …" at bounding box center [627, 379] width 361 height 19
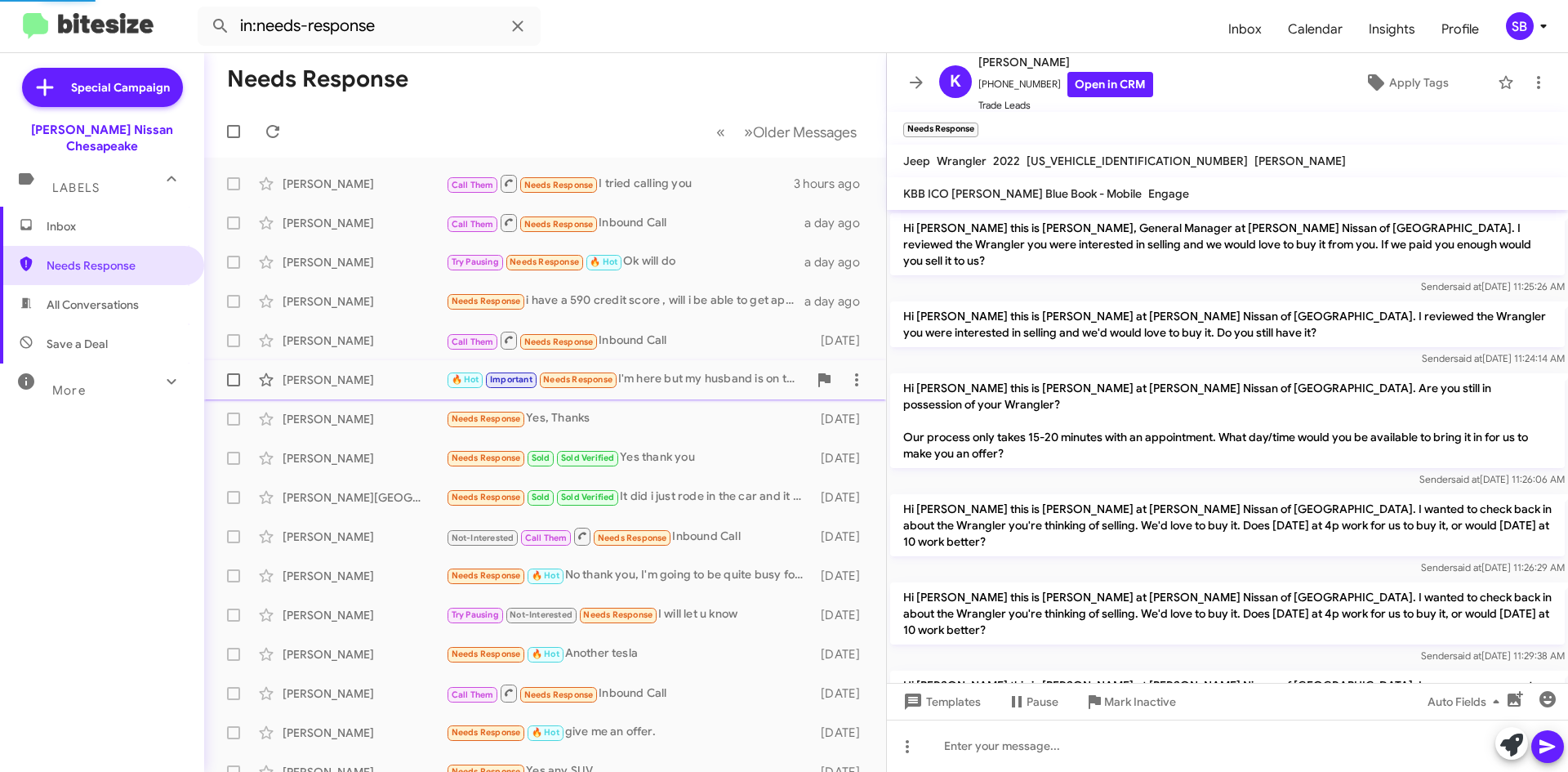
scroll to position [688, 0]
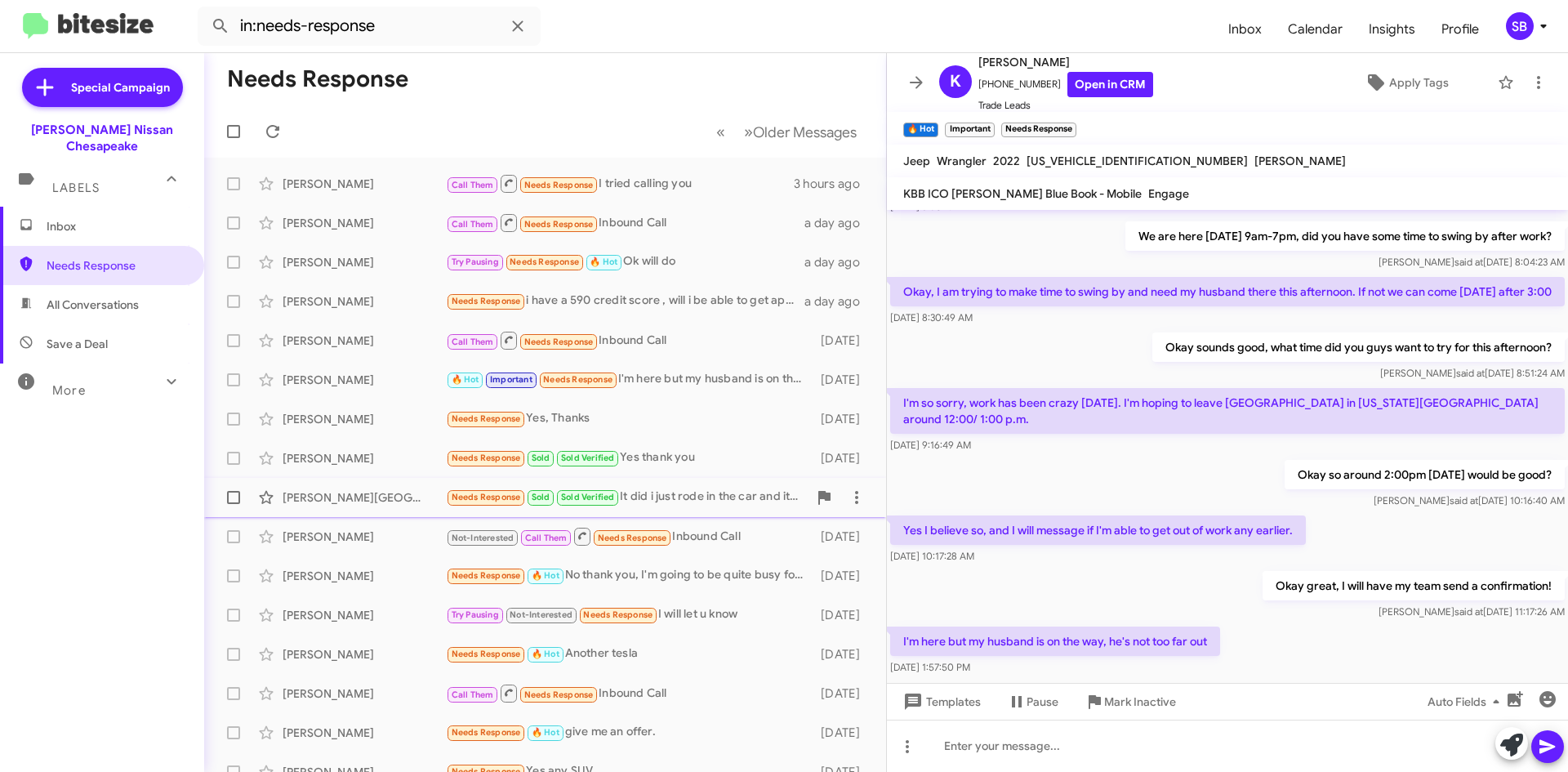
click at [688, 496] on div "Needs Response Sold Sold Verified It did i just rode in the car and it felt too…" at bounding box center [627, 496] width 361 height 19
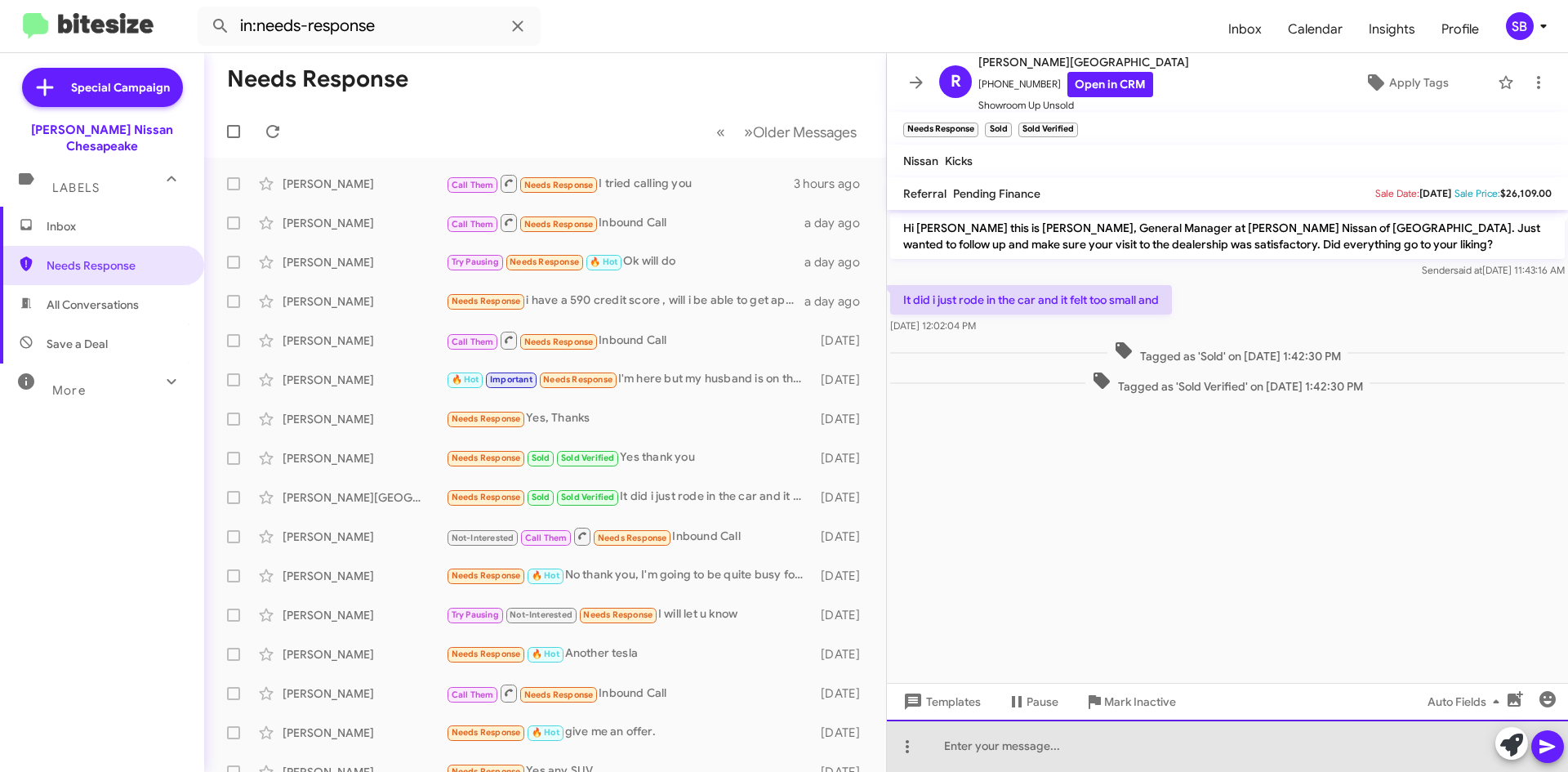
click at [1047, 735] on div at bounding box center [1228, 746] width 681 height 52
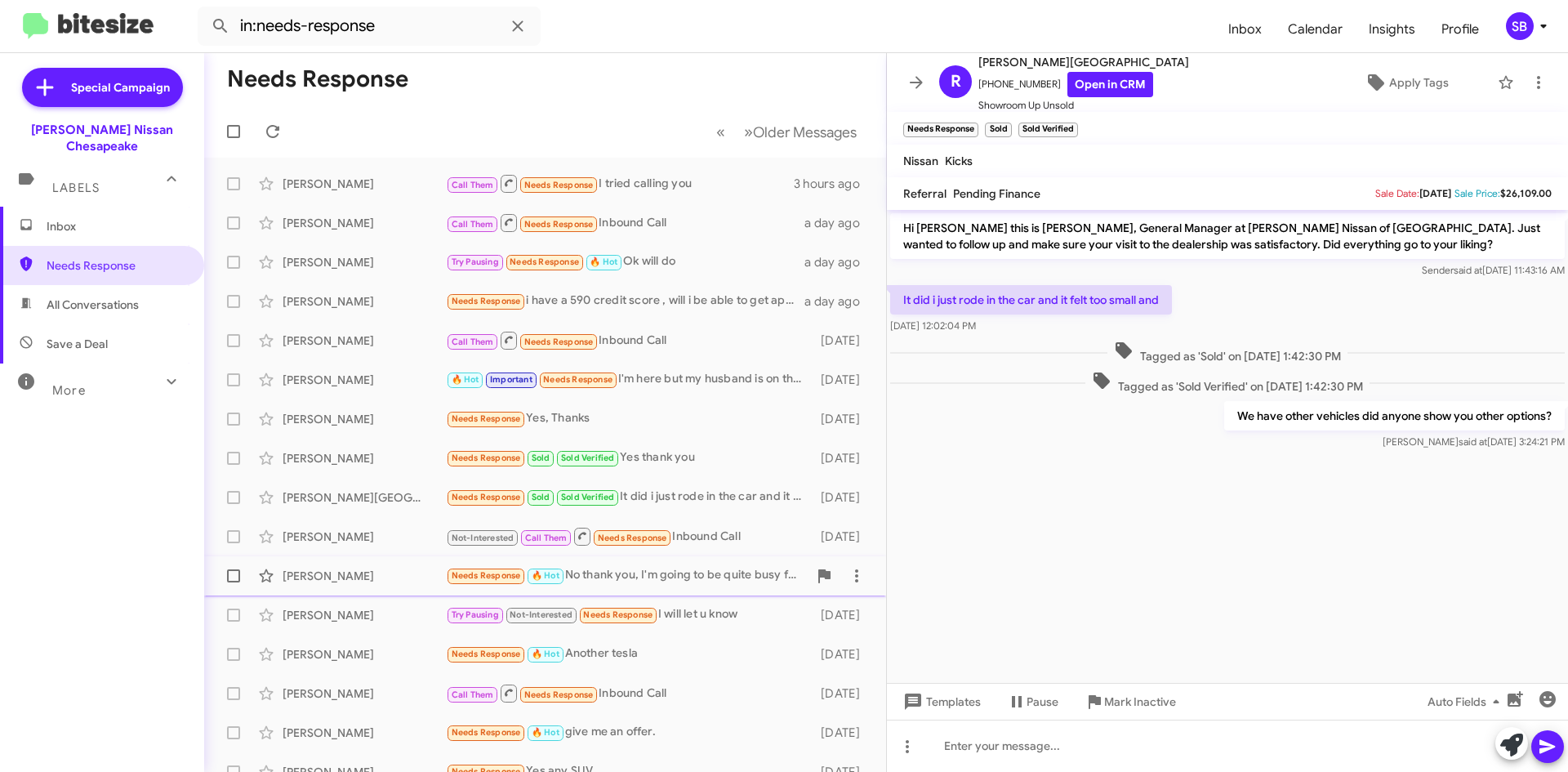
click at [705, 589] on div "[PERSON_NAME] Needs Response 🔥 Hot No thank you, I'm going to be quite busy for…" at bounding box center [545, 576] width 656 height 33
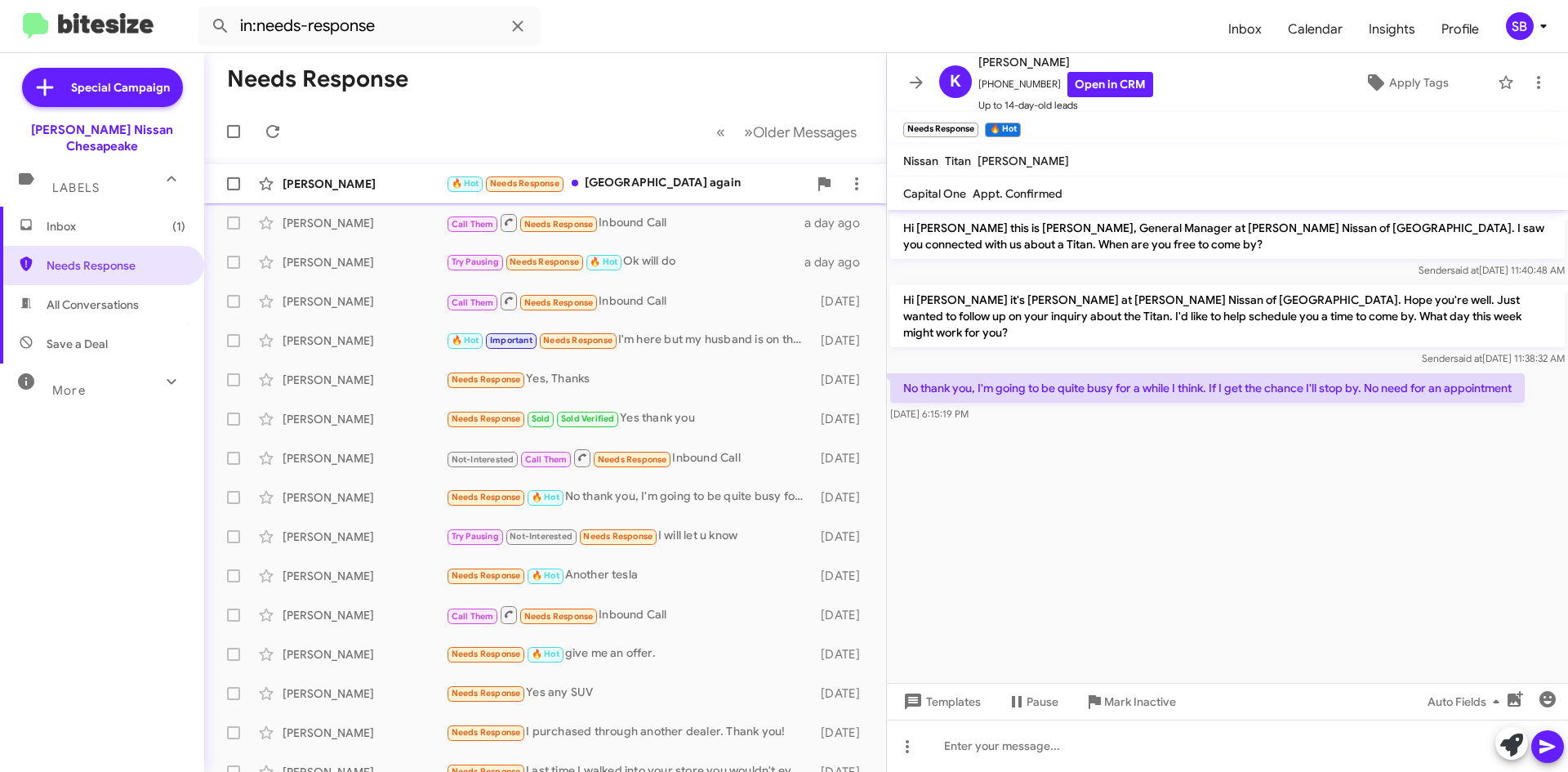
click at [668, 183] on div "🔥 Hot Needs Response [GEOGRAPHIC_DATA] again" at bounding box center [627, 183] width 361 height 19
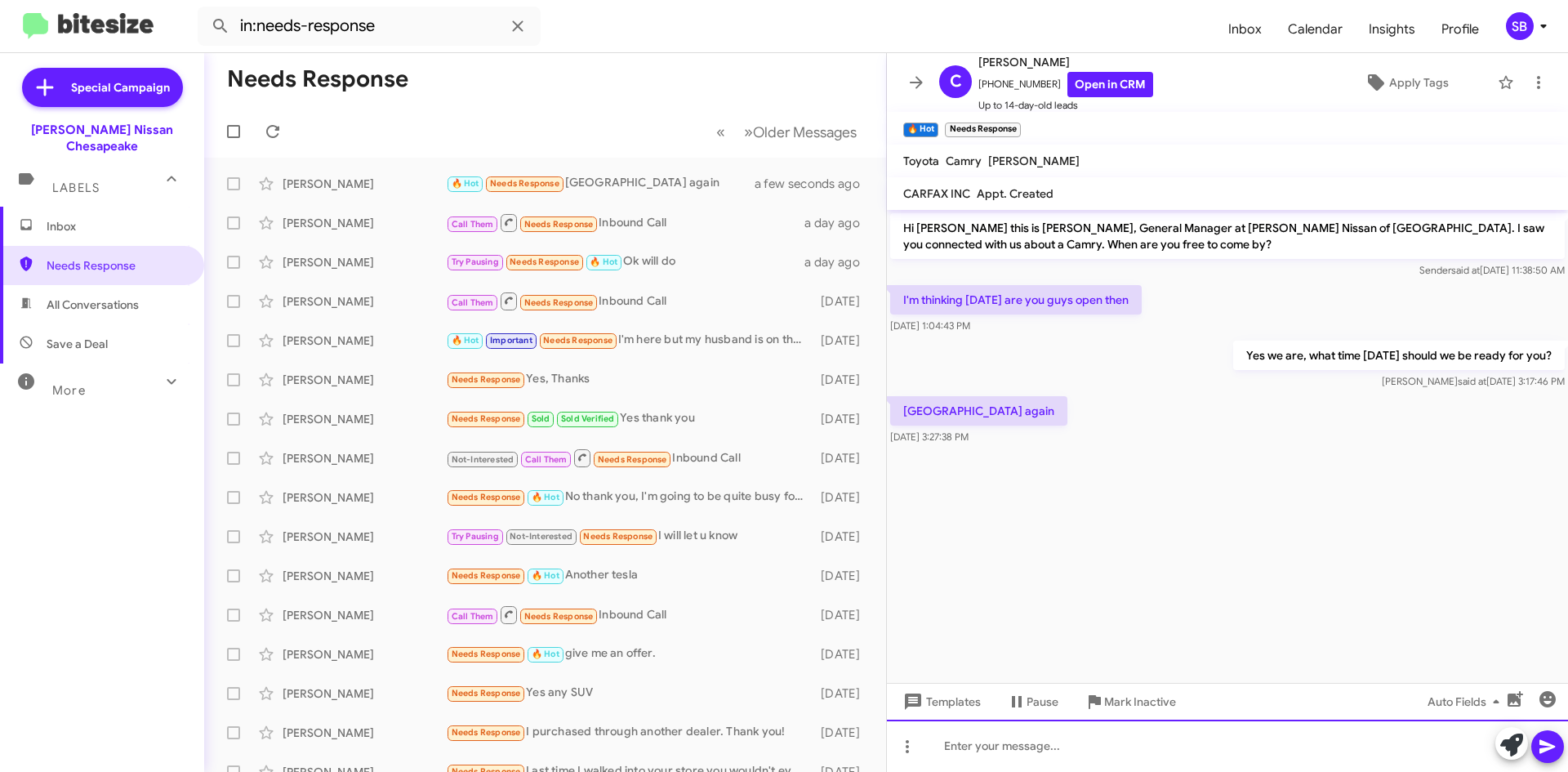
click at [1010, 741] on div at bounding box center [1228, 746] width 681 height 52
